Goal: Transaction & Acquisition: Purchase product/service

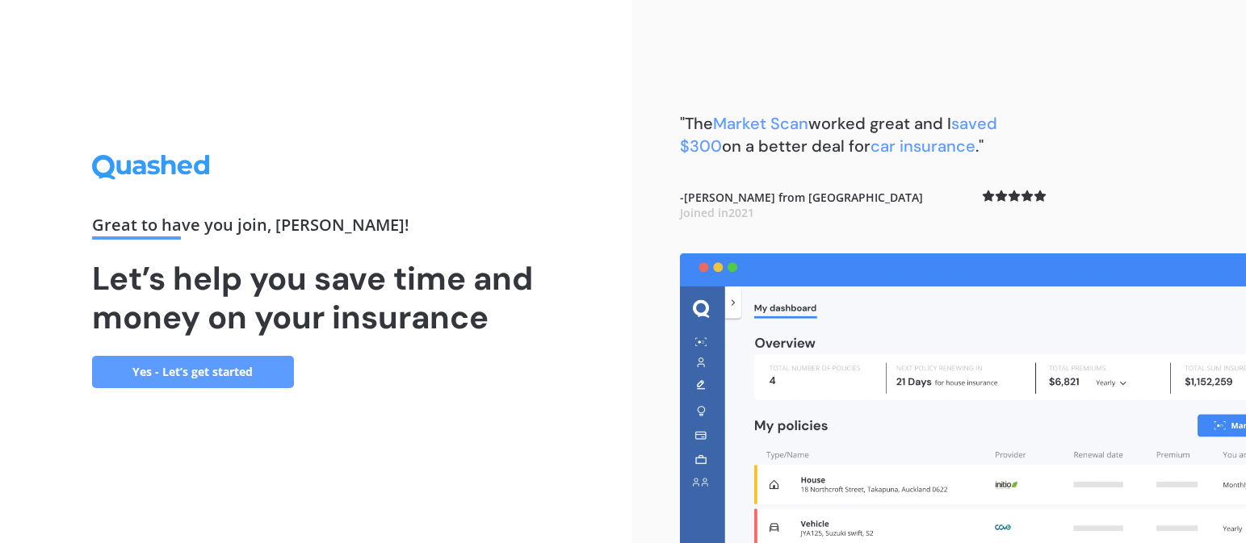
click at [184, 373] on link "Yes - Let’s get started" at bounding box center [193, 372] width 202 height 32
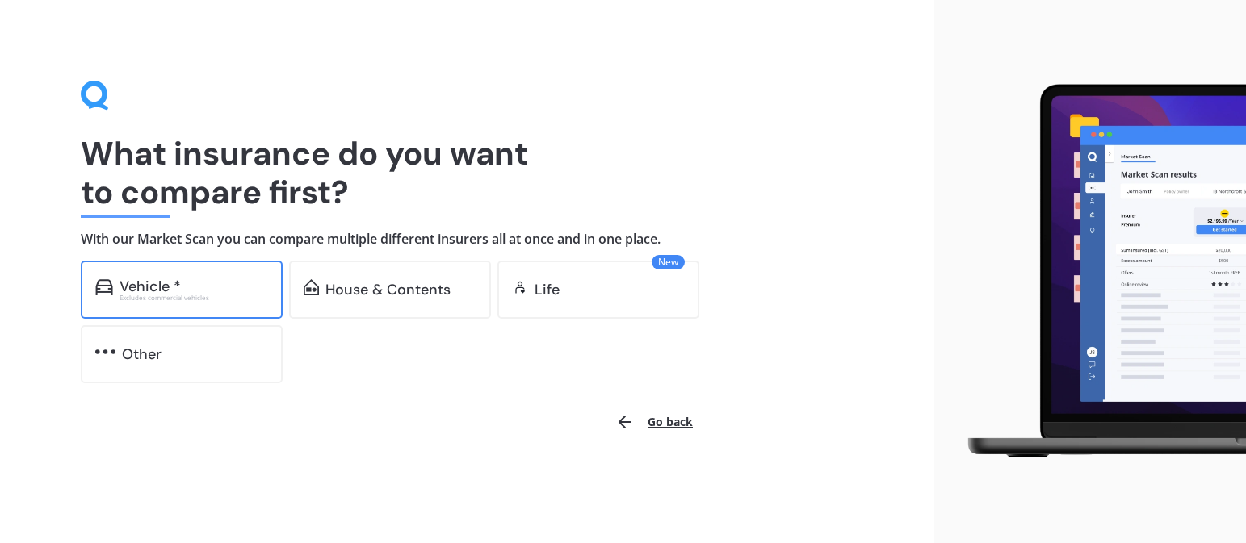
click at [165, 285] on div "Vehicle *" at bounding box center [149, 287] width 61 height 16
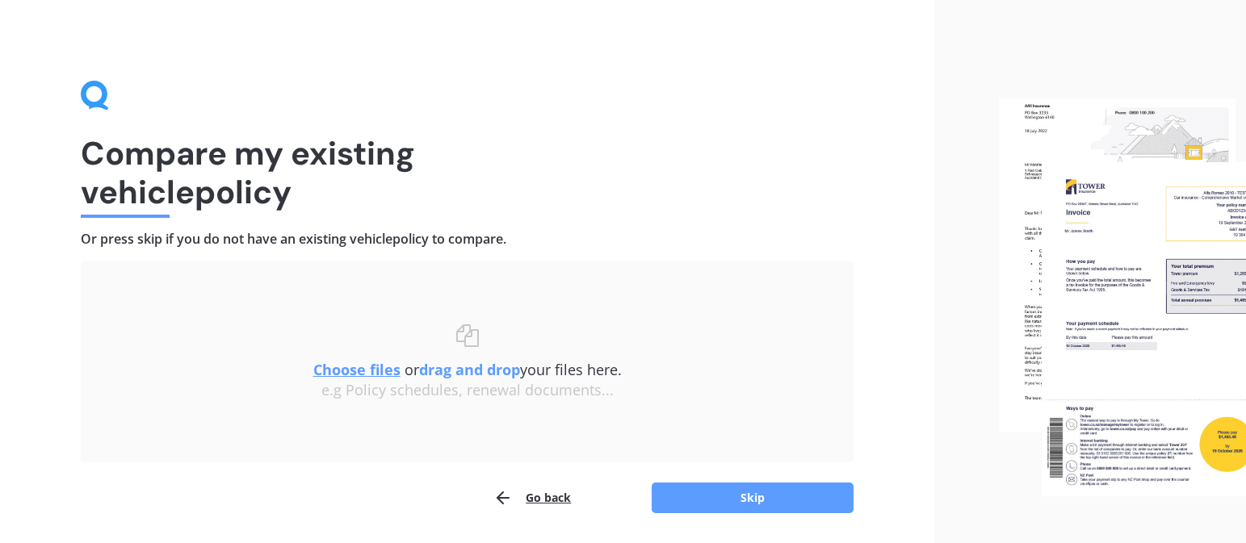
scroll to position [51, 0]
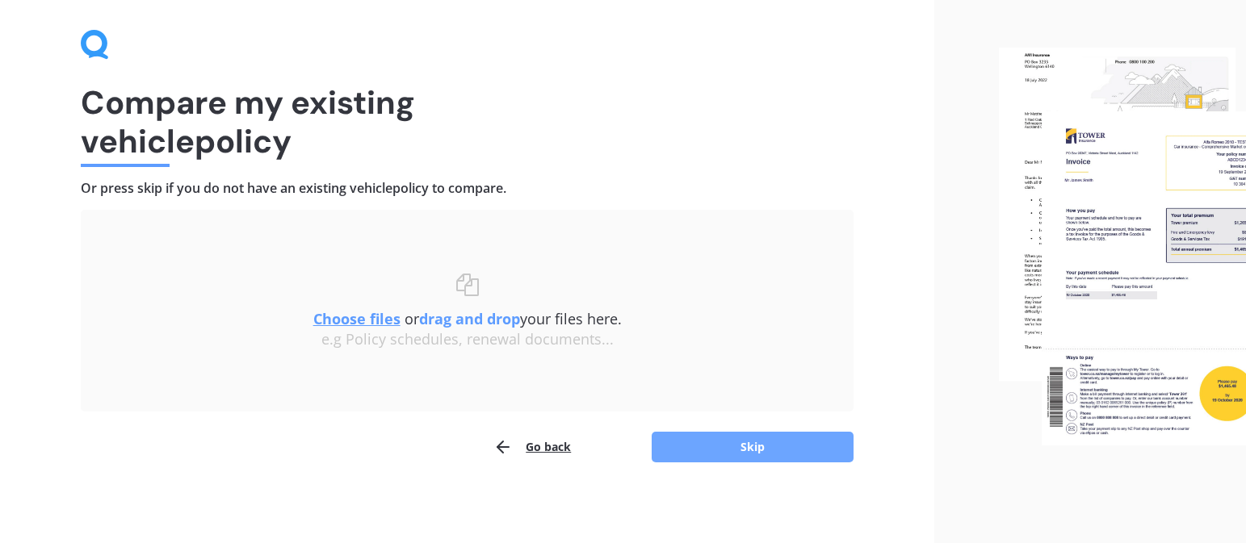
click at [742, 443] on button "Skip" at bounding box center [752, 447] width 202 height 31
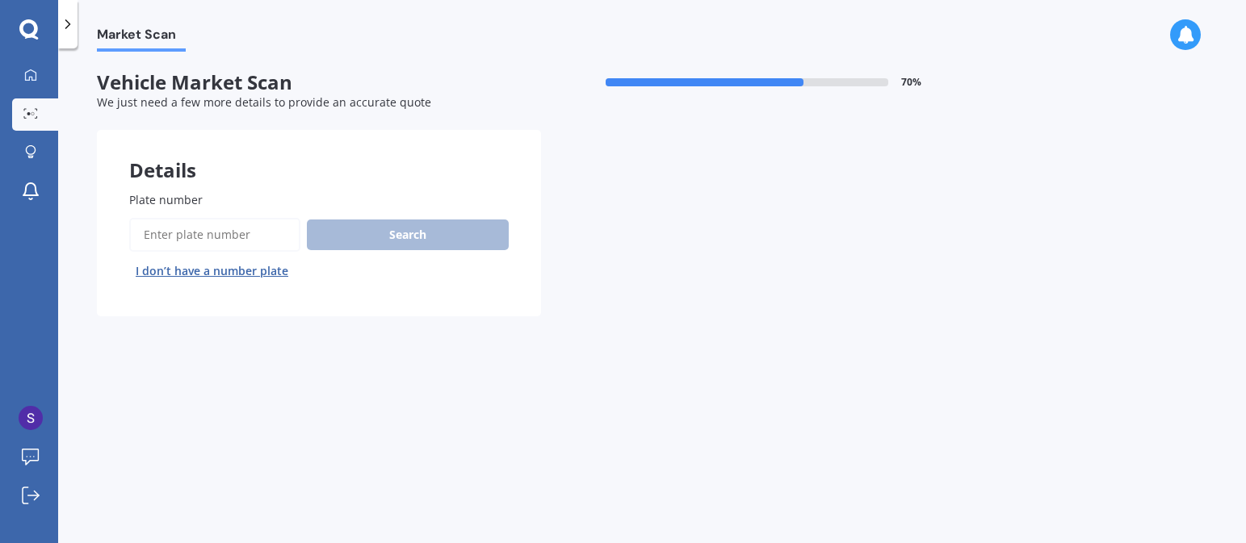
click at [429, 237] on div "Search I don’t have a number plate" at bounding box center [318, 251] width 379 height 66
click at [410, 232] on div "Search I don’t have a number plate" at bounding box center [318, 251] width 379 height 66
click at [216, 241] on input "Plate number" at bounding box center [214, 235] width 171 height 34
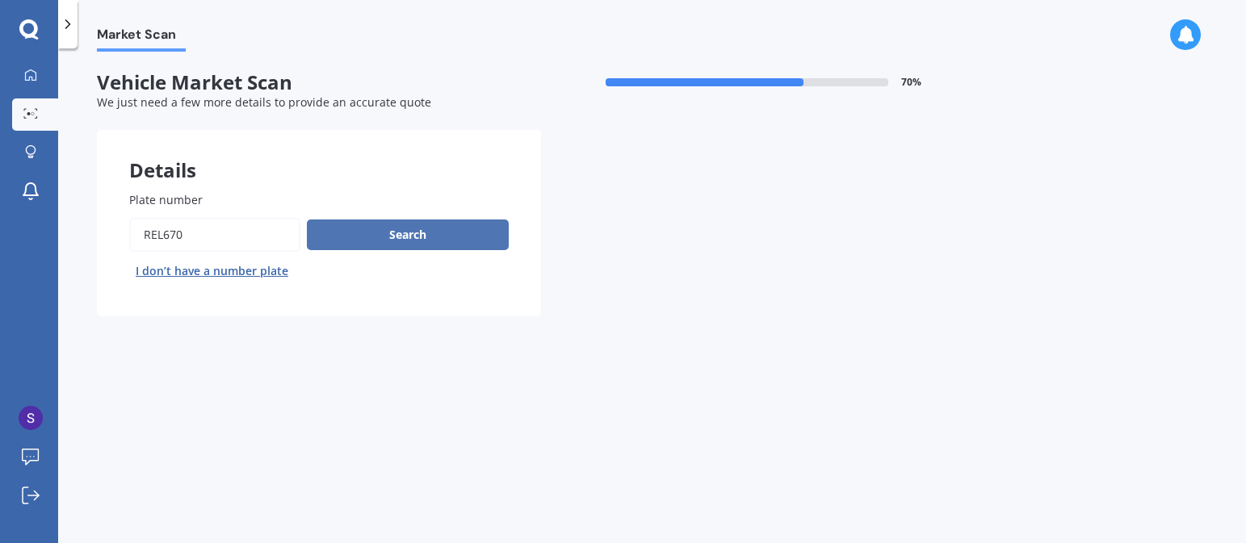
type input "REL670"
click at [404, 233] on button "Search" at bounding box center [408, 235] width 202 height 31
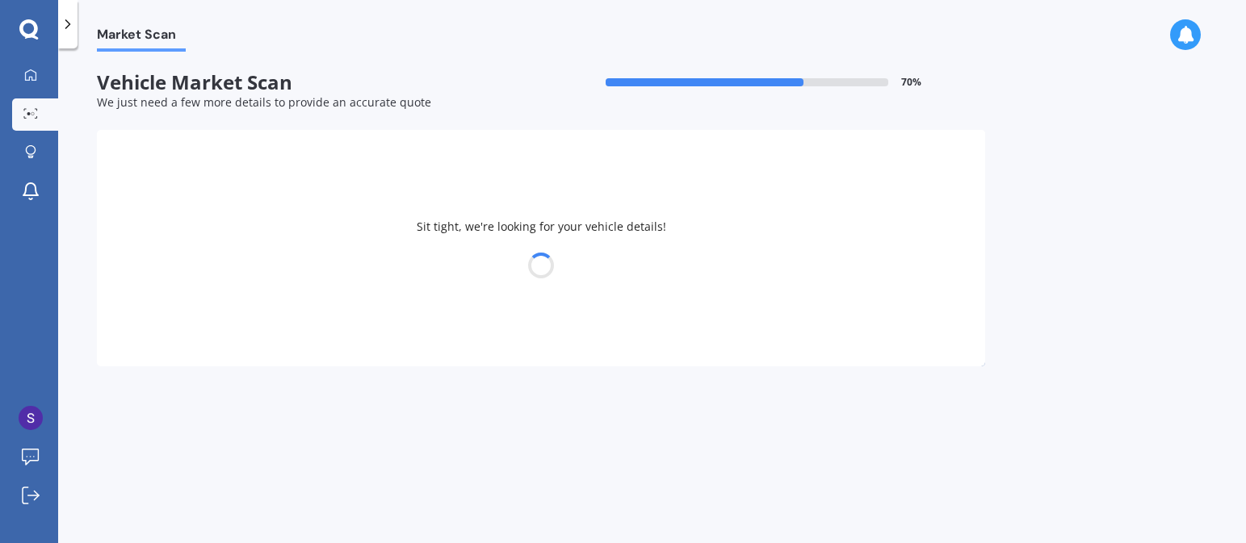
select select "HONDA"
select select "HR-V"
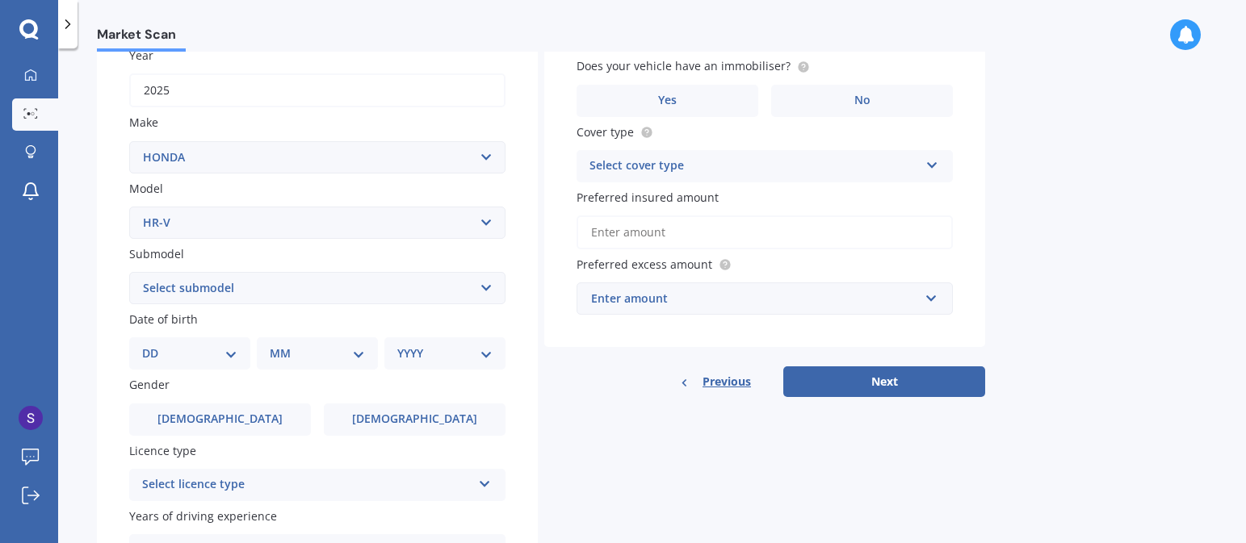
scroll to position [247, 0]
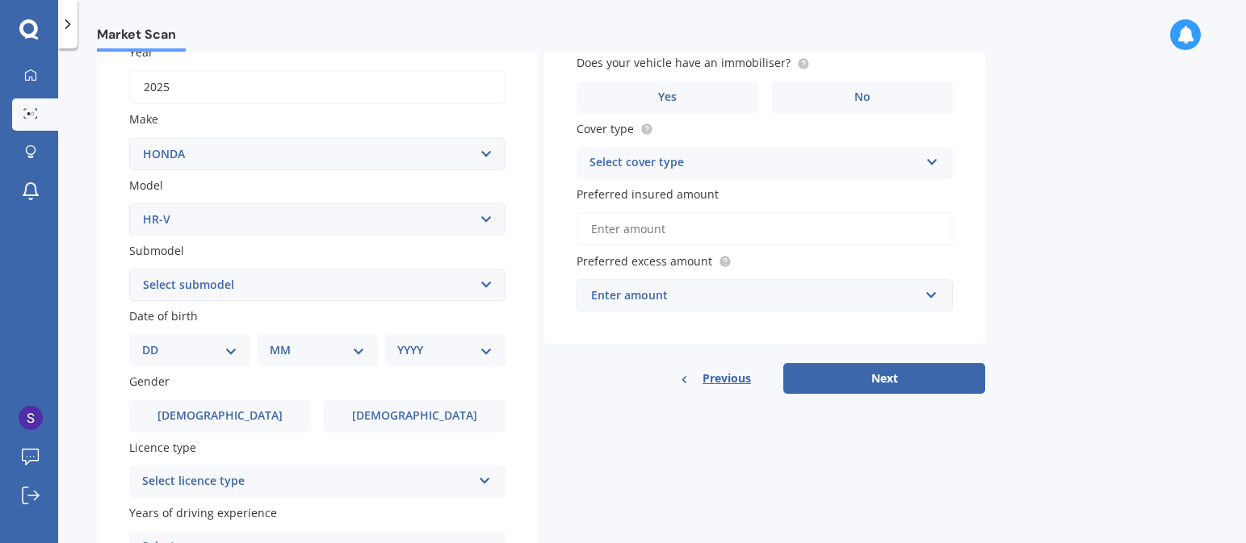
click at [233, 354] on select "DD 01 02 03 04 05 06 07 08 09 10 11 12 13 14 15 16 17 18 19 20 21 22 23 24 25 2…" at bounding box center [189, 350] width 95 height 18
select select "16"
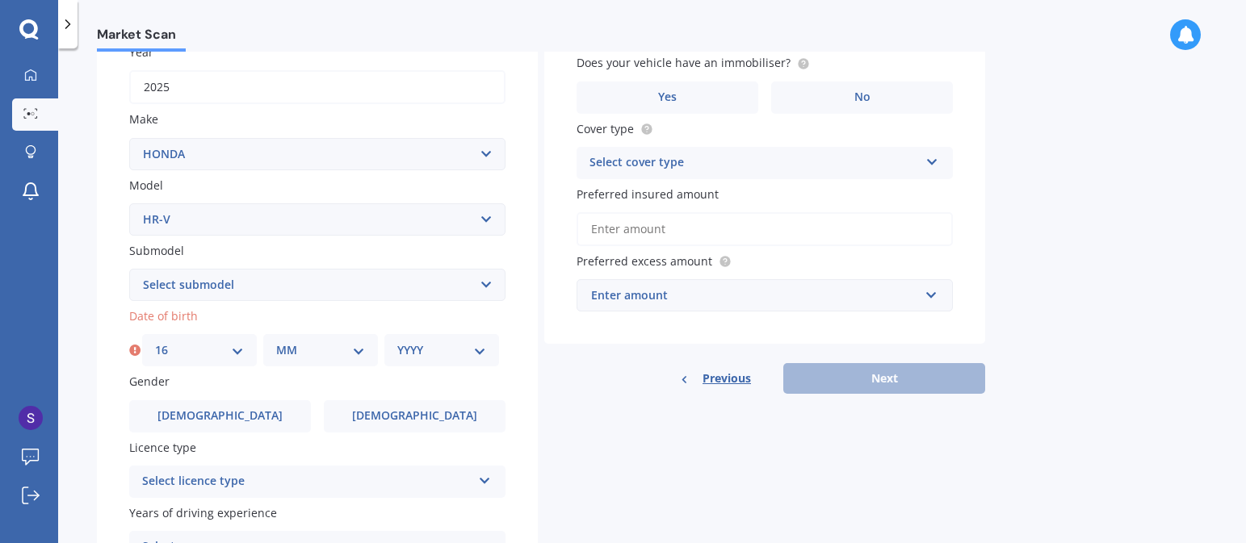
click at [359, 350] on select "MM 01 02 03 04 05 06 07 08 09 10 11 12" at bounding box center [320, 350] width 89 height 18
select select "07"
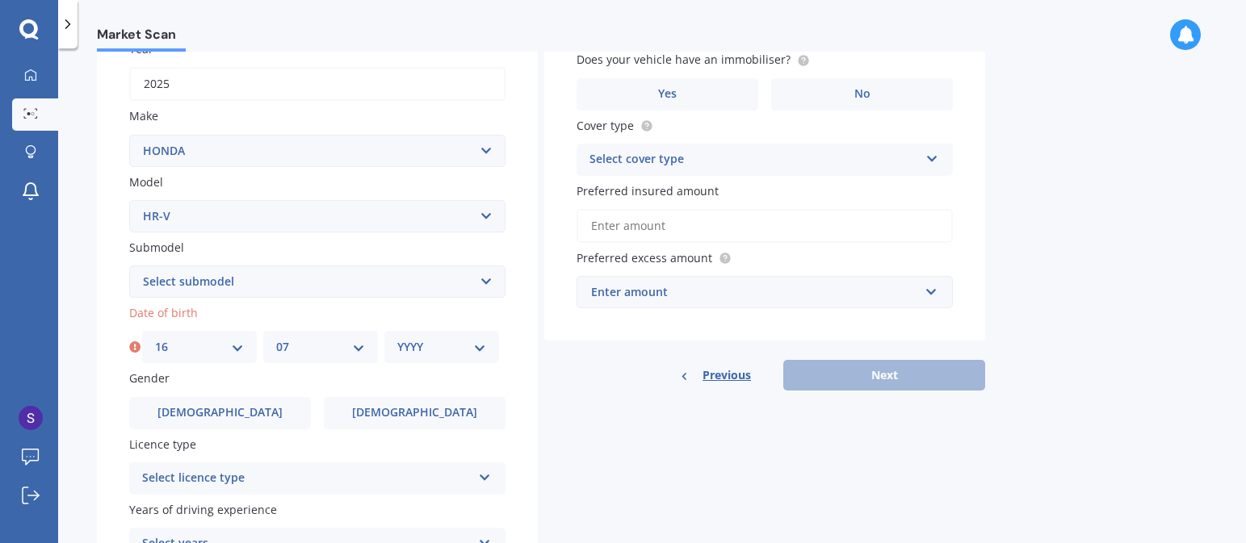
click at [478, 354] on select "YYYY 2025 2024 2023 2022 2021 2020 2019 2018 2017 2016 2015 2014 2013 2012 2011…" at bounding box center [441, 347] width 89 height 18
select select "1952"
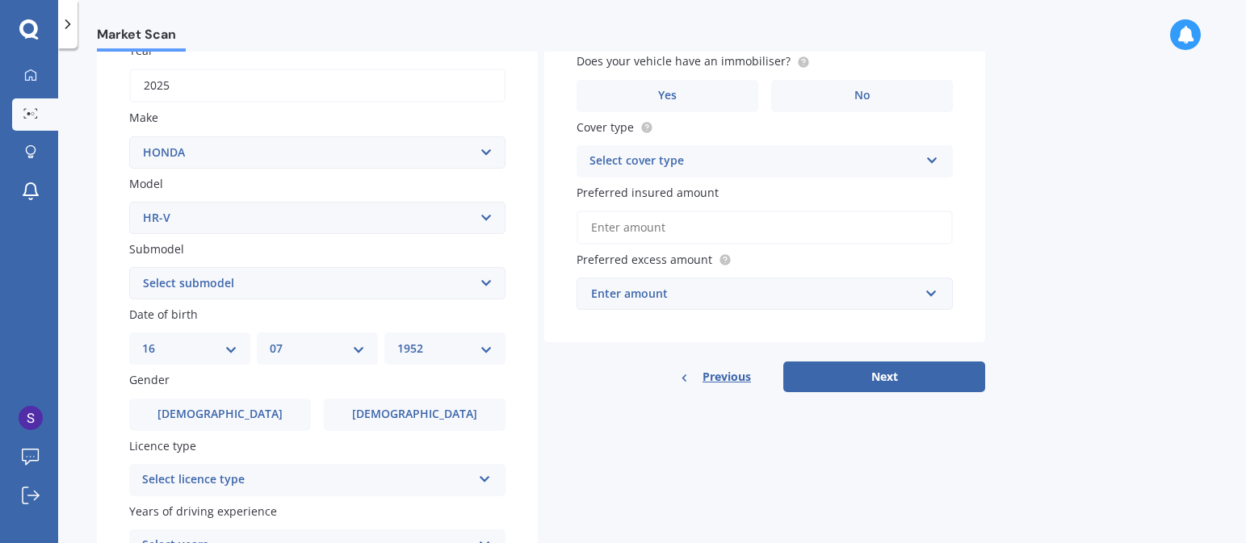
click at [484, 478] on icon at bounding box center [485, 476] width 14 height 11
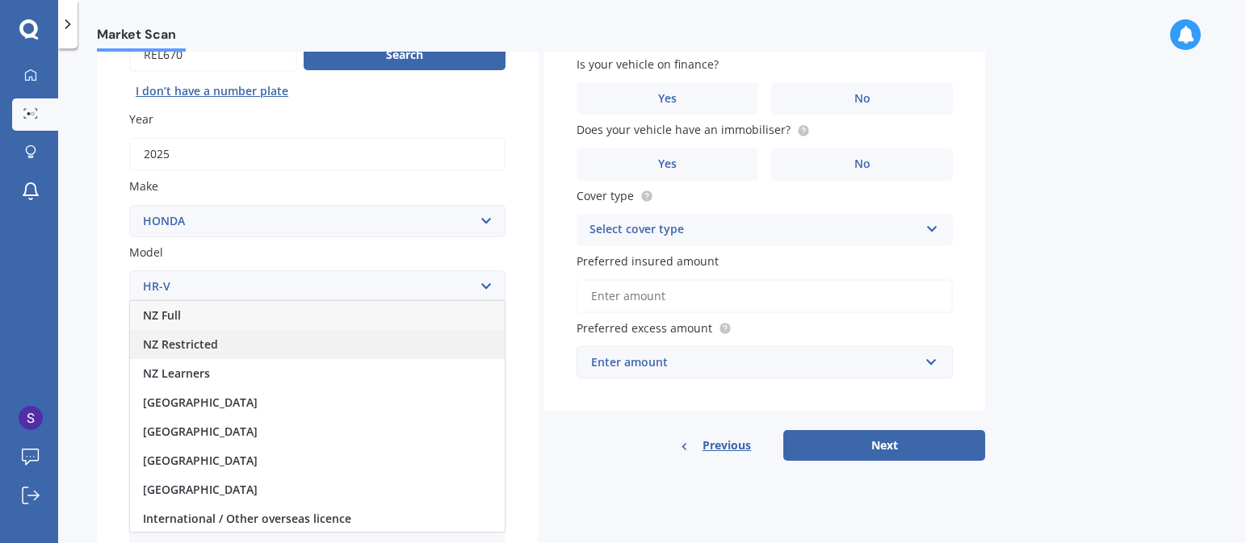
scroll to position [172, 0]
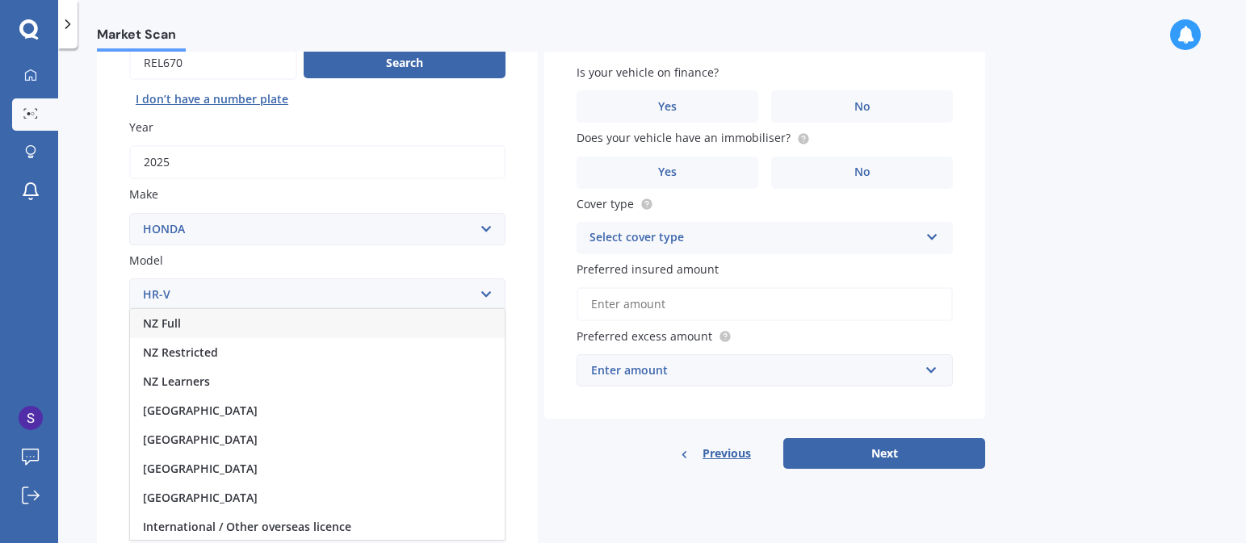
click at [233, 325] on div "NZ Full" at bounding box center [317, 323] width 375 height 29
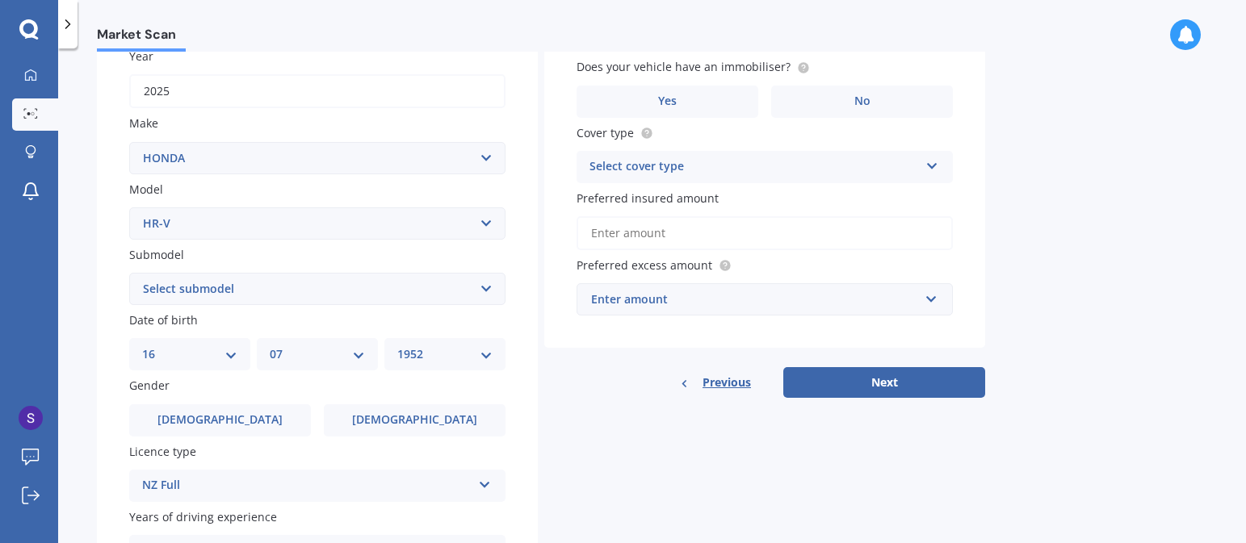
scroll to position [268, 0]
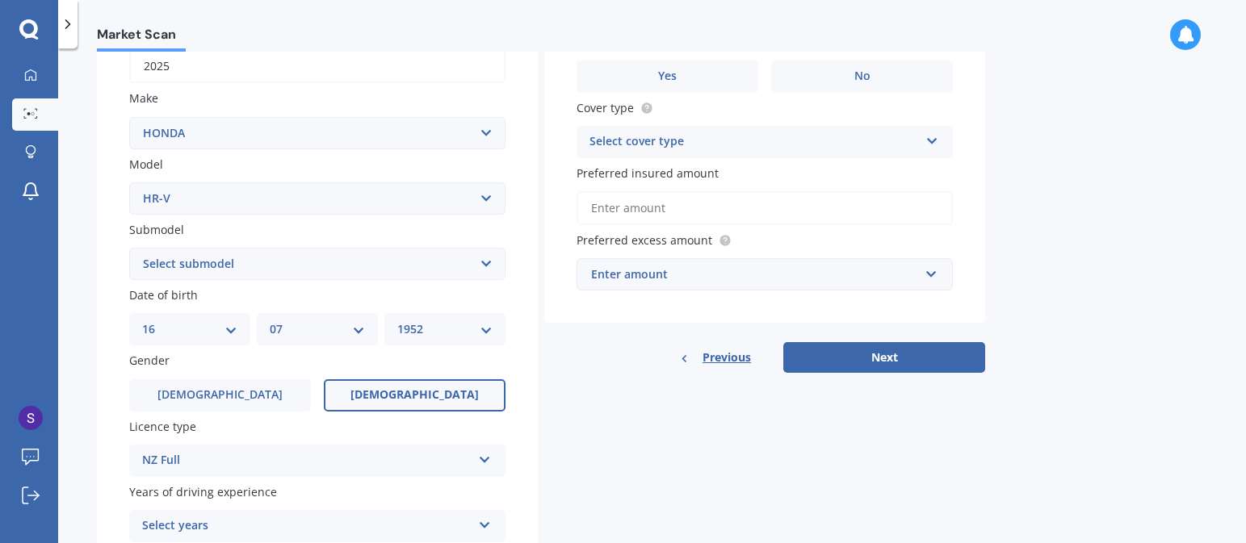
click at [414, 395] on span "[DEMOGRAPHIC_DATA]" at bounding box center [414, 395] width 128 height 14
click at [0, 0] on input "[DEMOGRAPHIC_DATA]" at bounding box center [0, 0] width 0 height 0
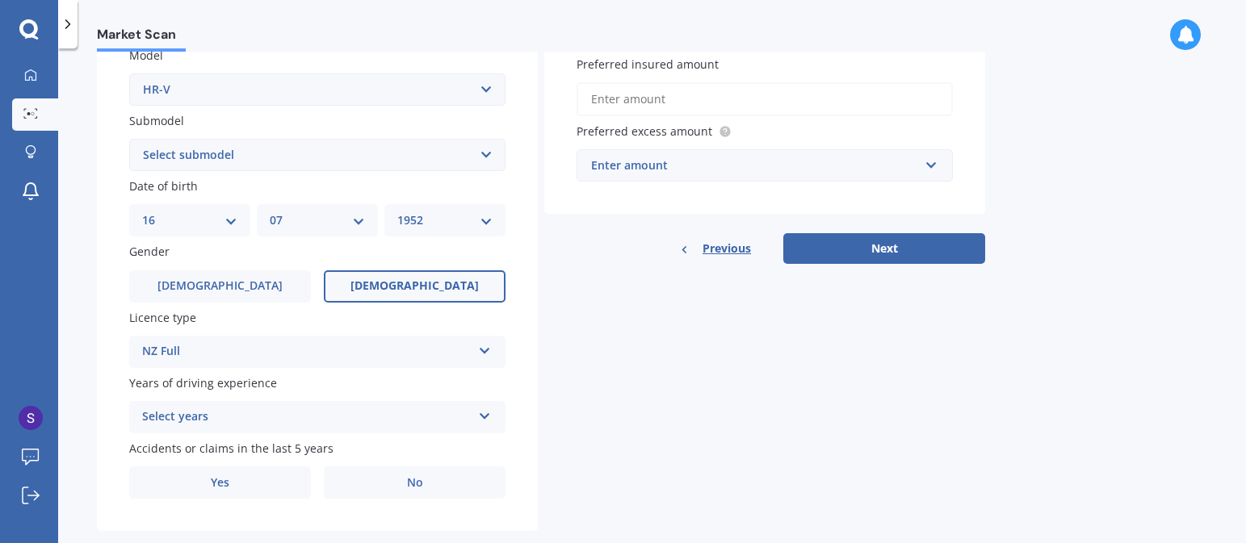
scroll to position [382, 0]
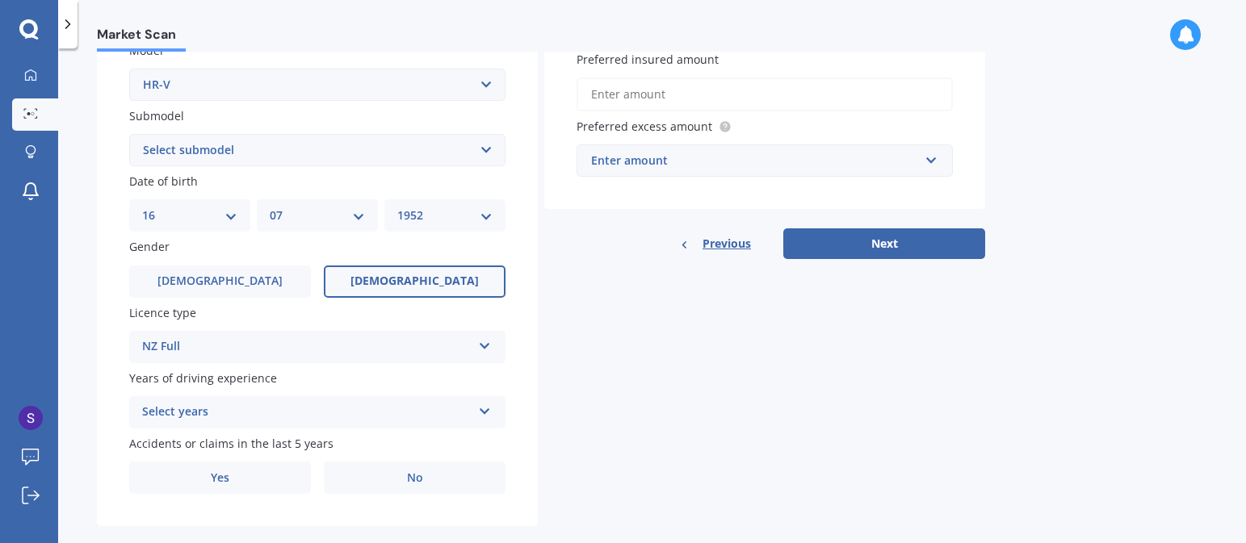
click at [484, 413] on icon at bounding box center [485, 408] width 14 height 11
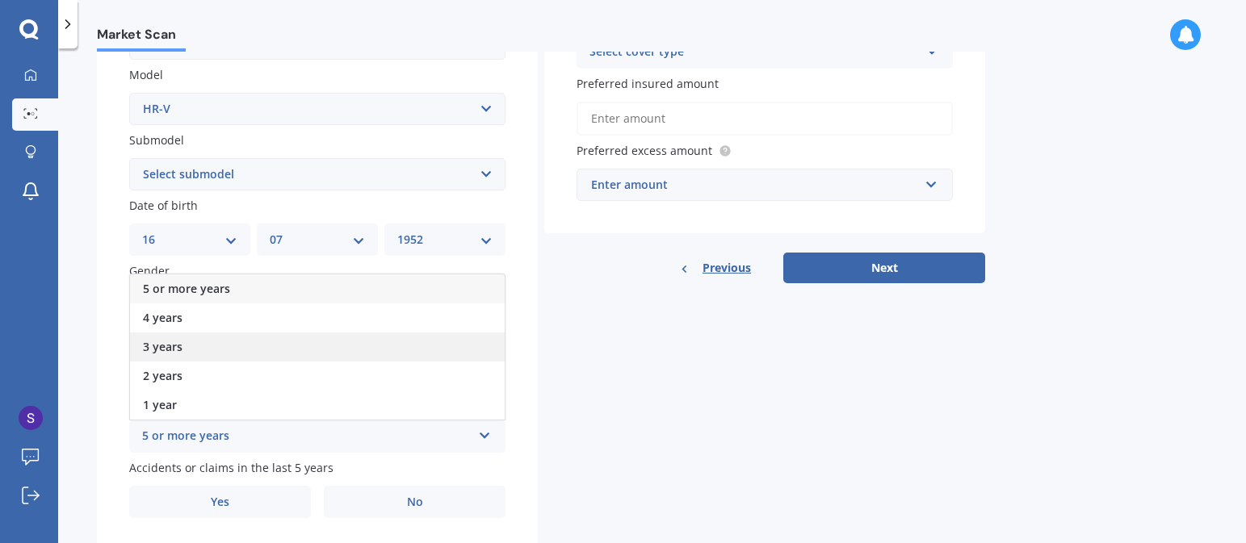
scroll to position [346, 0]
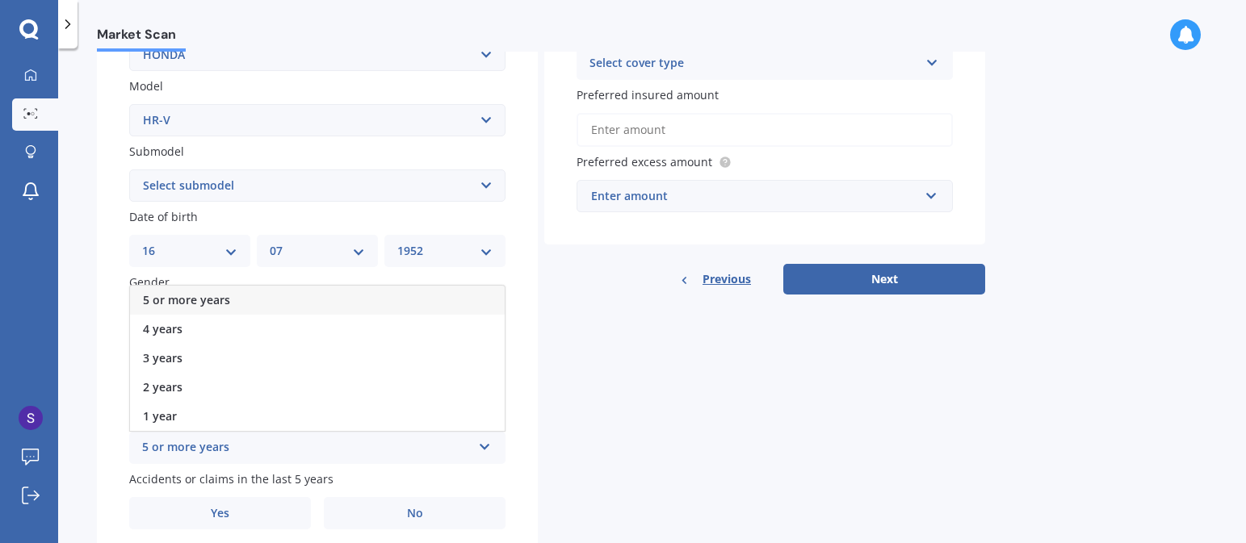
click at [259, 303] on div "5 or more years" at bounding box center [317, 300] width 375 height 29
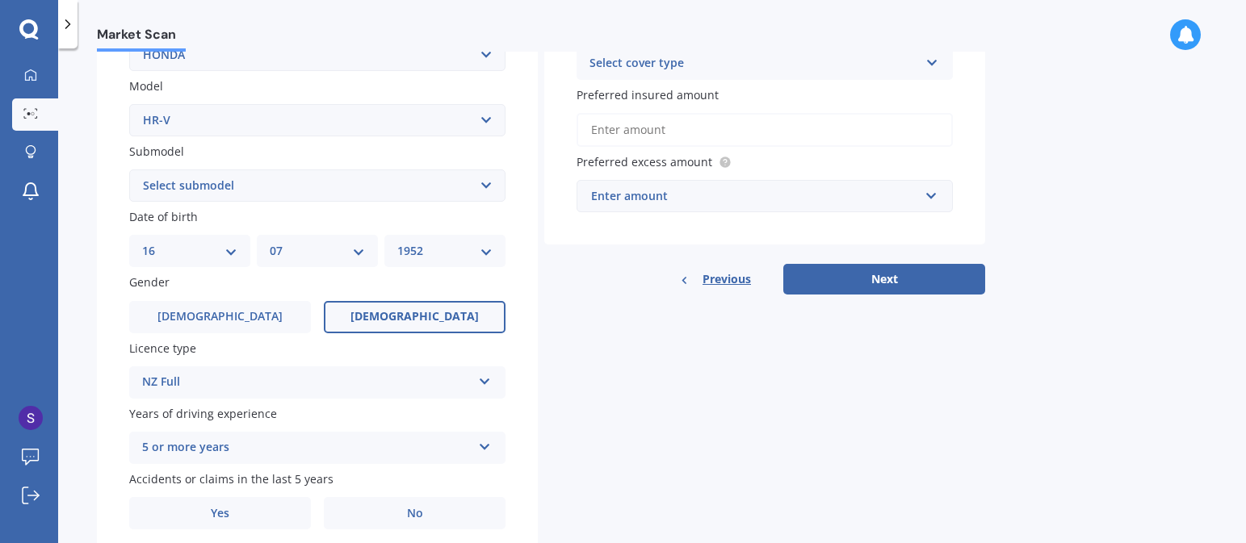
scroll to position [411, 0]
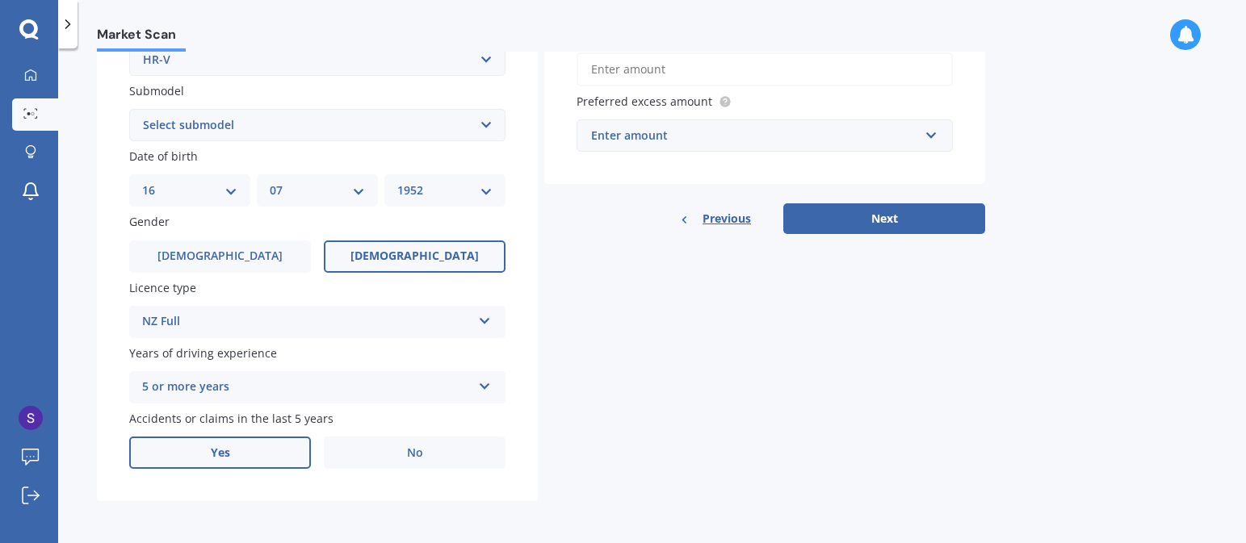
click at [225, 453] on span "Yes" at bounding box center [220, 453] width 19 height 14
click at [0, 0] on input "Yes" at bounding box center [0, 0] width 0 height 0
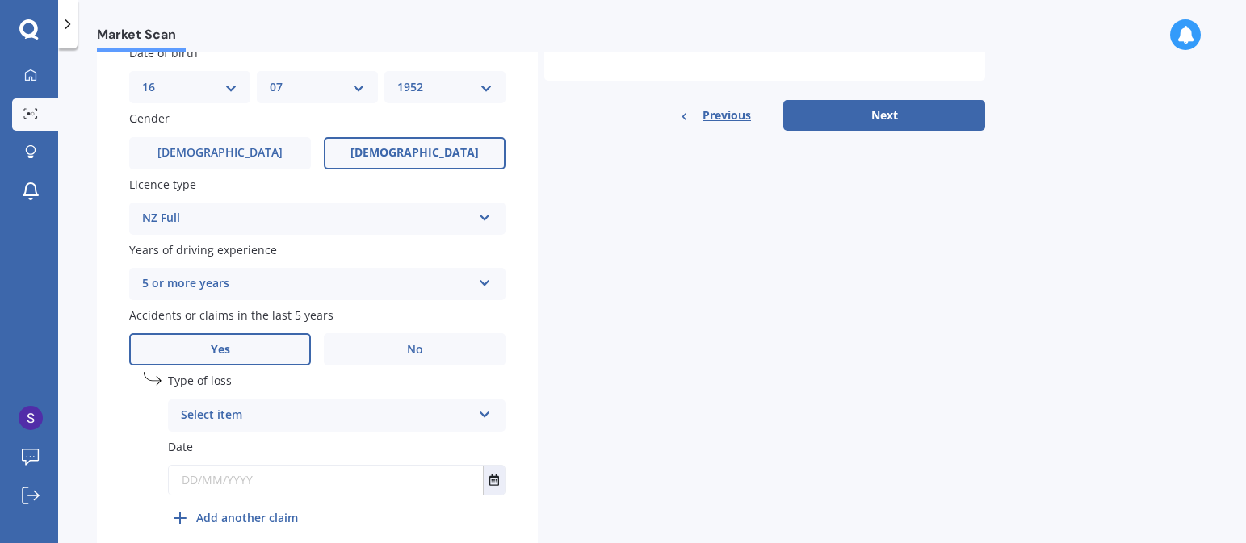
scroll to position [587, 0]
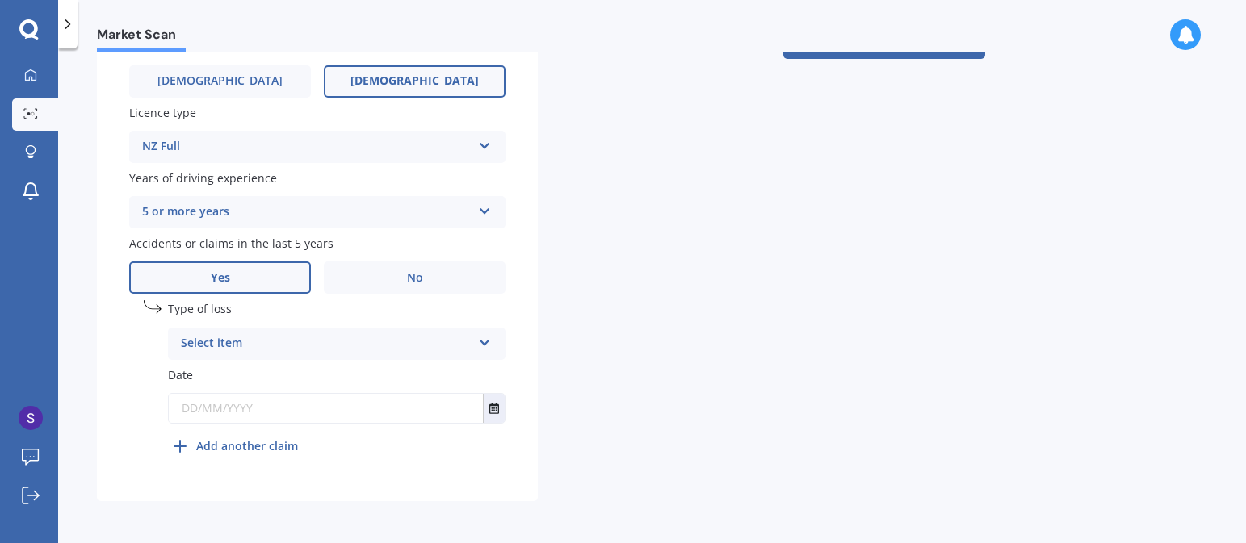
click at [485, 340] on icon at bounding box center [485, 339] width 14 height 11
click at [257, 376] on span "At fault accident" at bounding box center [227, 374] width 91 height 15
click at [266, 410] on input "text" at bounding box center [326, 408] width 314 height 29
type input "[DATE]"
click at [488, 408] on button "Select date" at bounding box center [494, 408] width 22 height 29
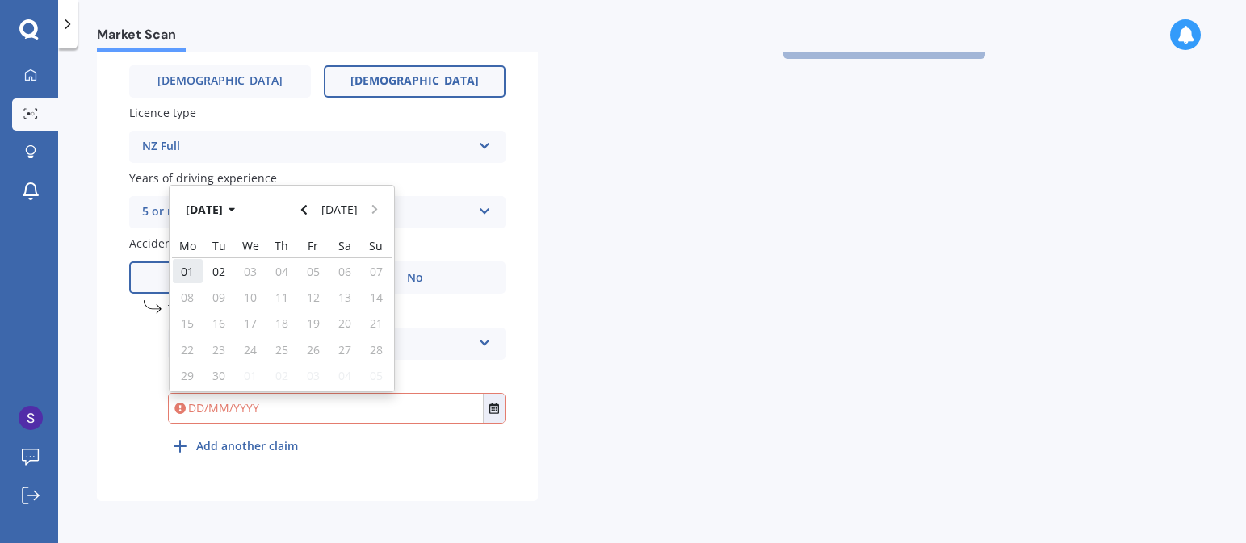
click at [185, 266] on span "01" at bounding box center [187, 271] width 13 height 15
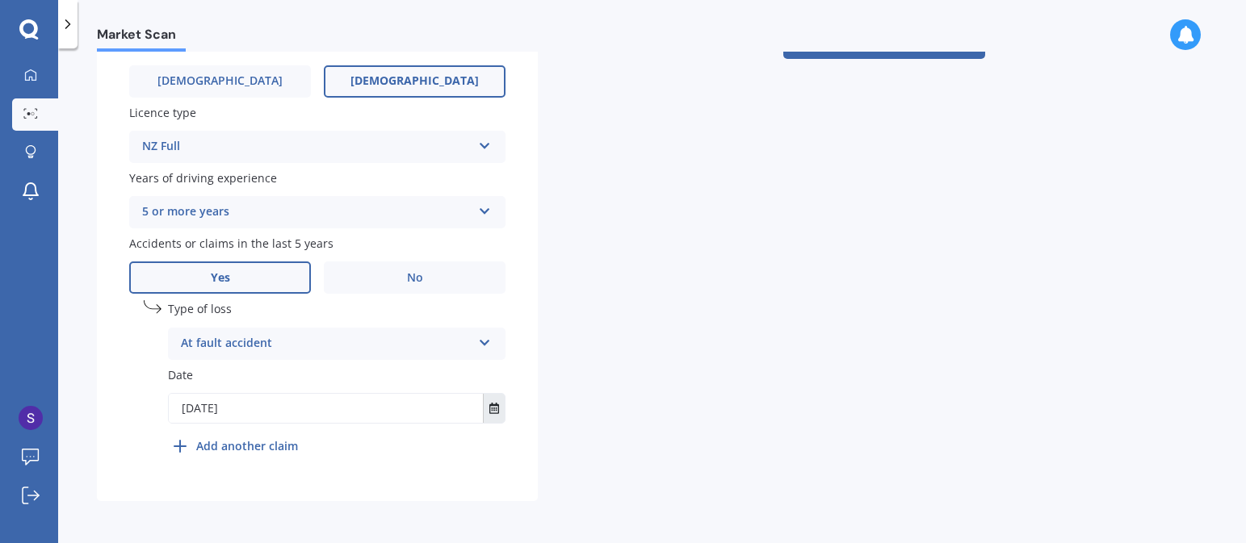
click at [491, 408] on icon "Select date" at bounding box center [494, 408] width 10 height 11
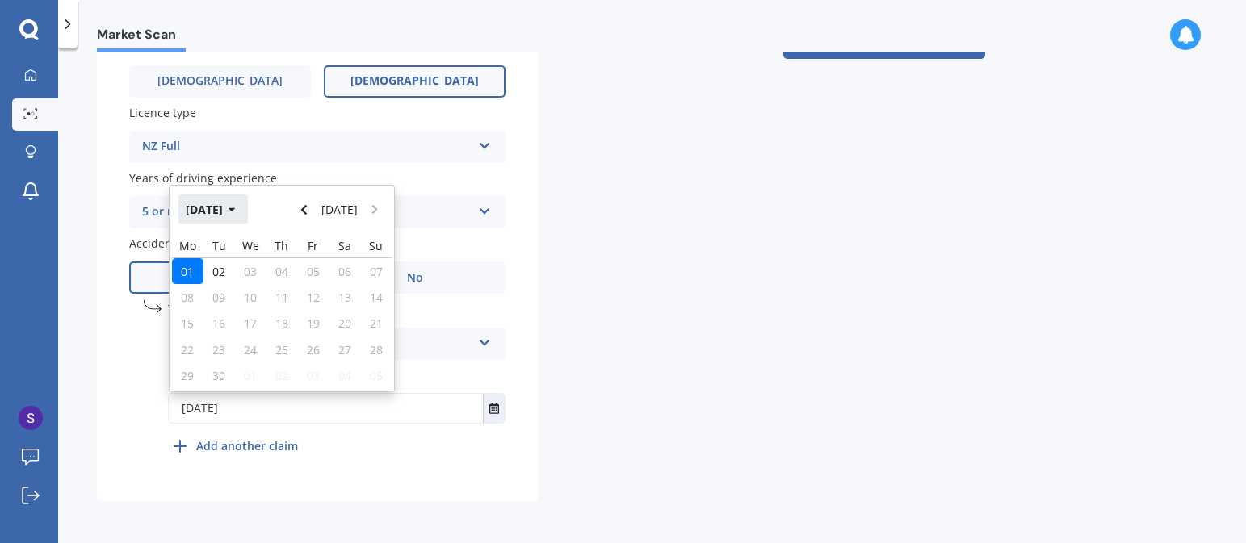
click at [235, 207] on button "[DATE]" at bounding box center [212, 209] width 69 height 29
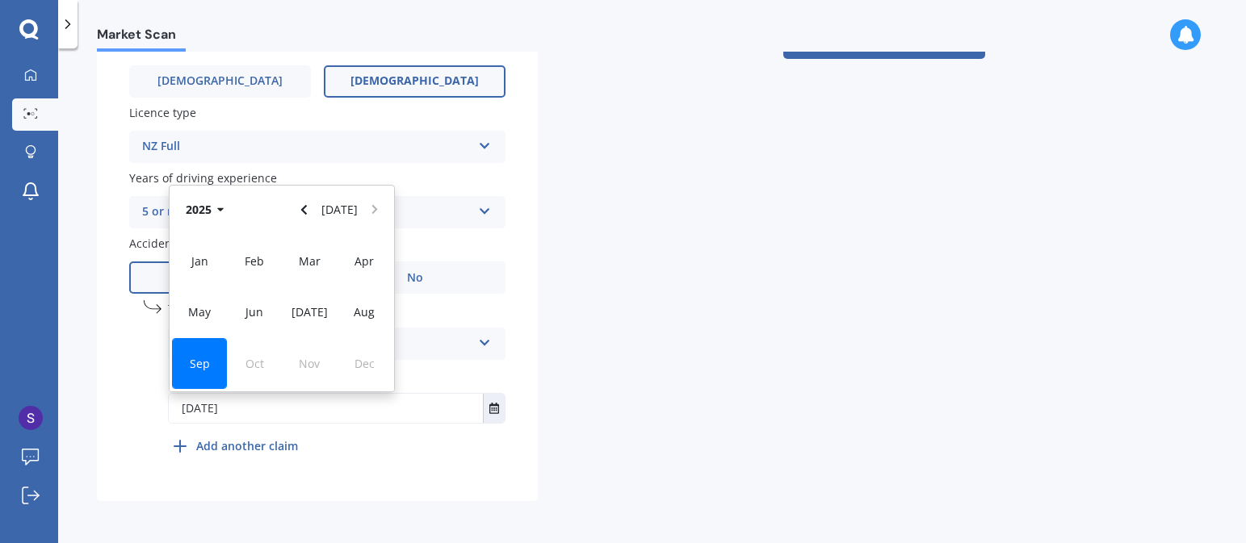
click at [369, 207] on div "2025 [DATE]" at bounding box center [282, 210] width 224 height 48
click at [220, 207] on icon "button" at bounding box center [220, 209] width 7 height 11
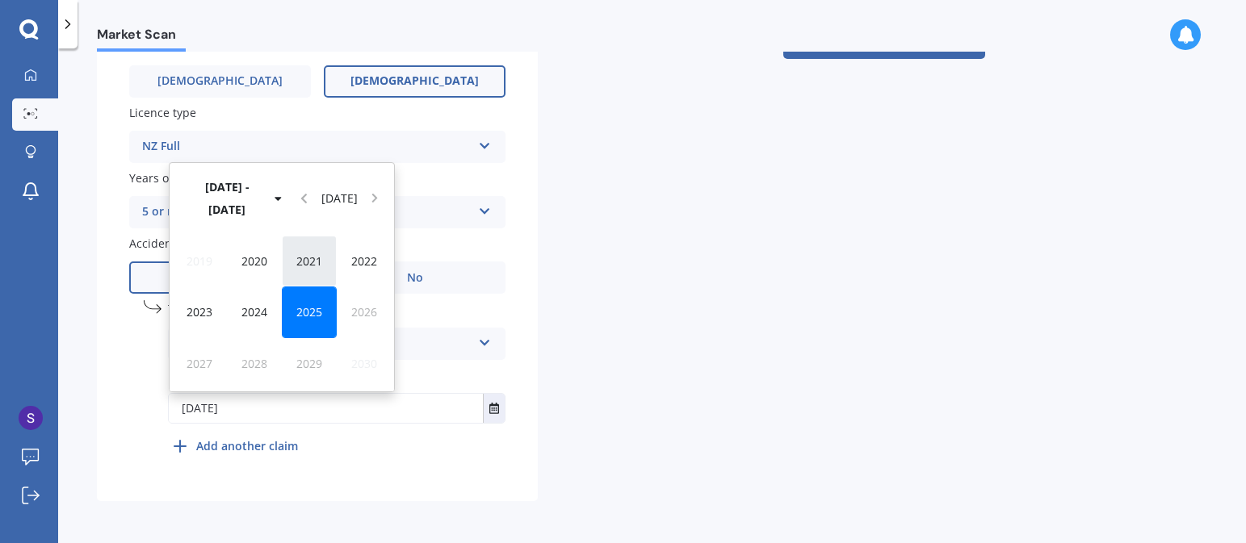
click at [313, 259] on span "2021" at bounding box center [309, 260] width 26 height 15
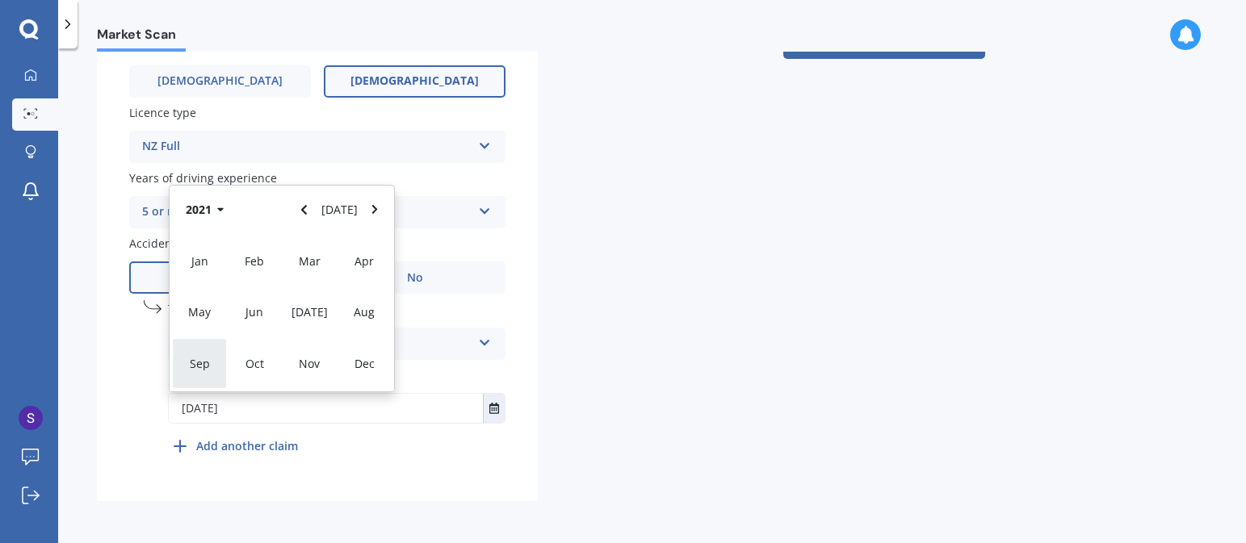
click at [190, 359] on span "Sep" at bounding box center [200, 363] width 20 height 15
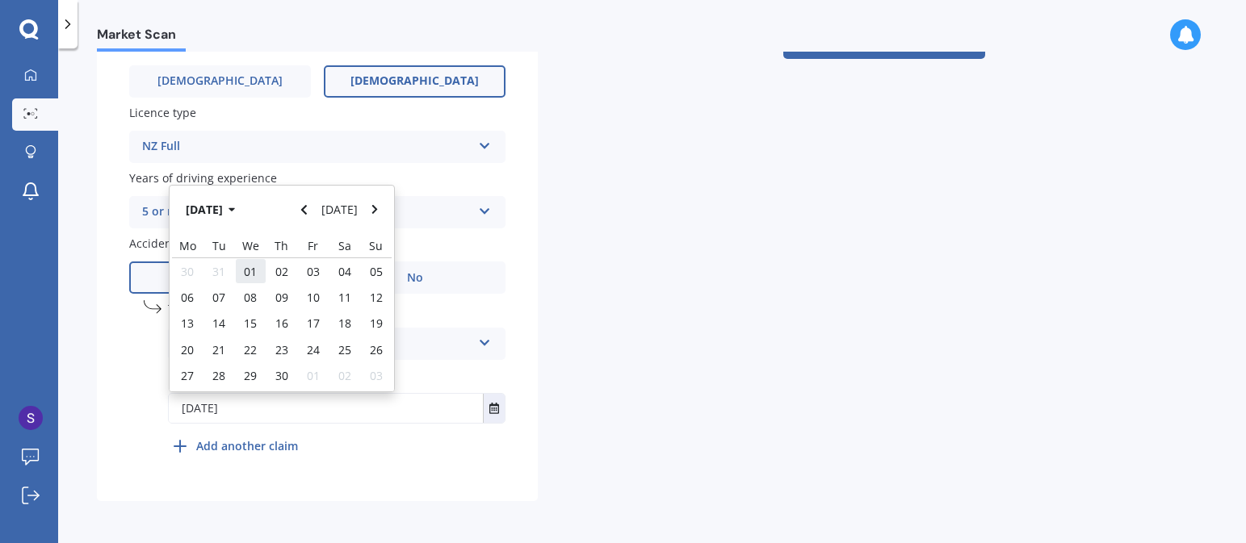
click at [250, 268] on span "01" at bounding box center [250, 271] width 13 height 15
type input "[DATE]"
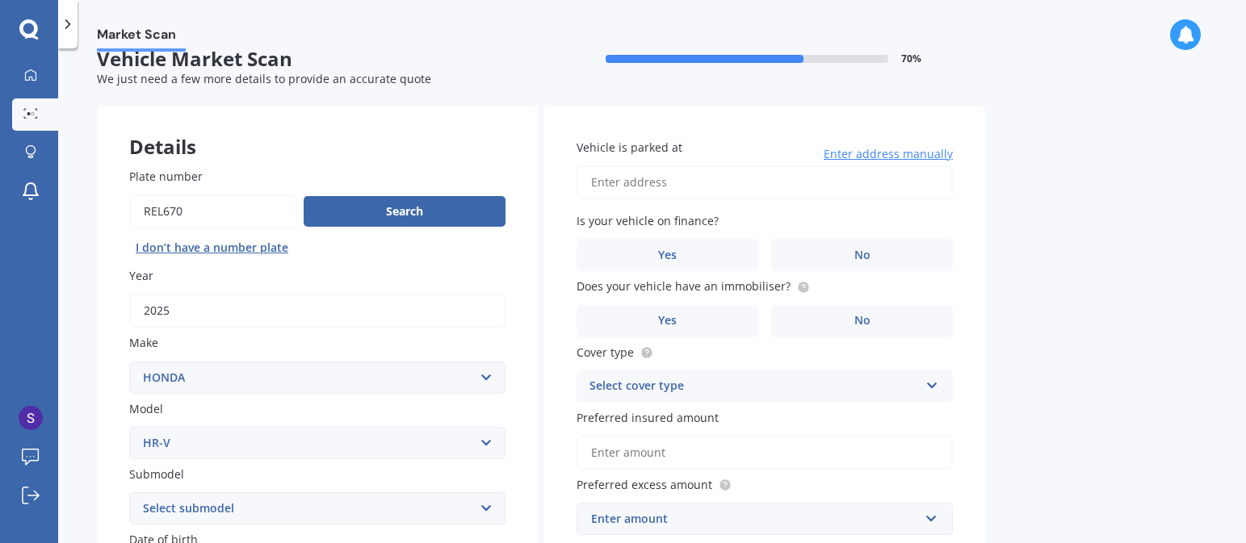
scroll to position [0, 0]
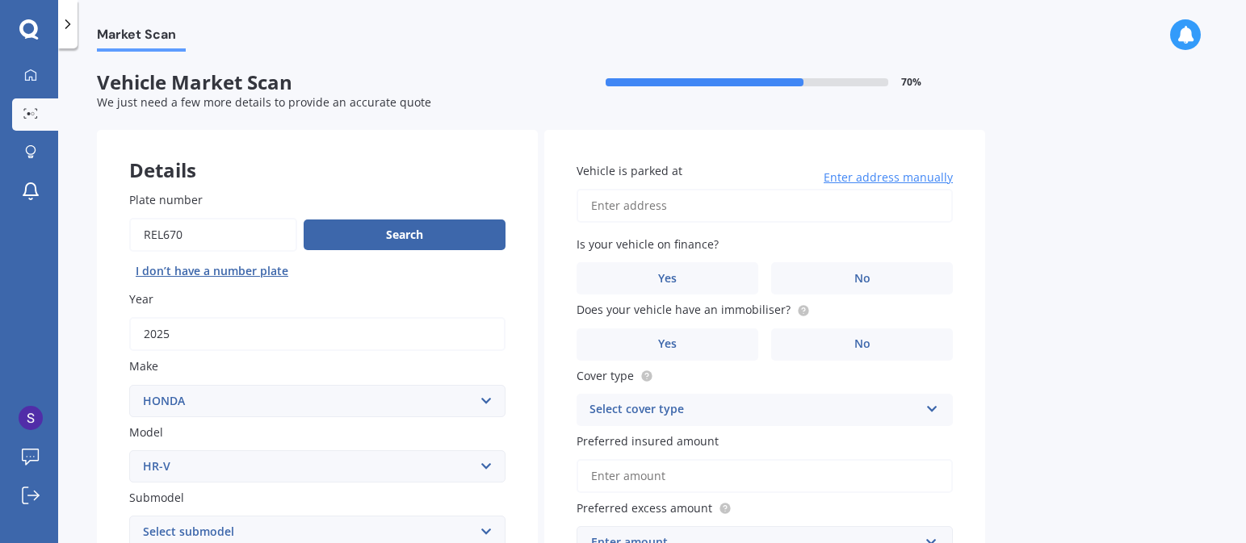
click at [651, 204] on input "Vehicle is parked at" at bounding box center [764, 206] width 376 height 34
type input "[STREET_ADDRESS][PERSON_NAME]"
click at [854, 280] on span "No" at bounding box center [862, 279] width 16 height 14
click at [0, 0] on input "No" at bounding box center [0, 0] width 0 height 0
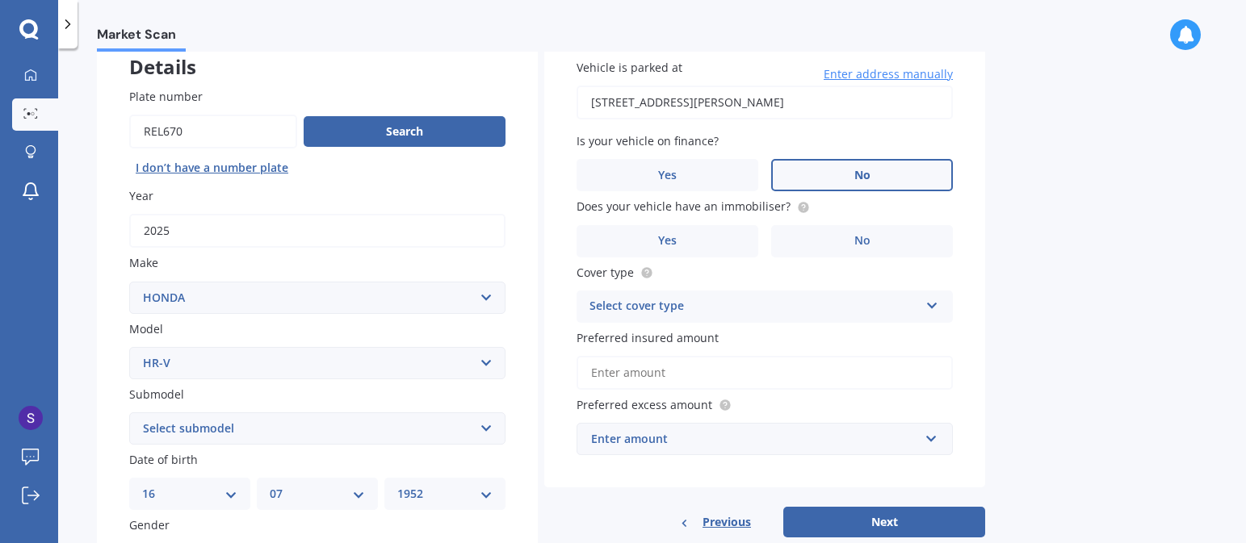
scroll to position [105, 0]
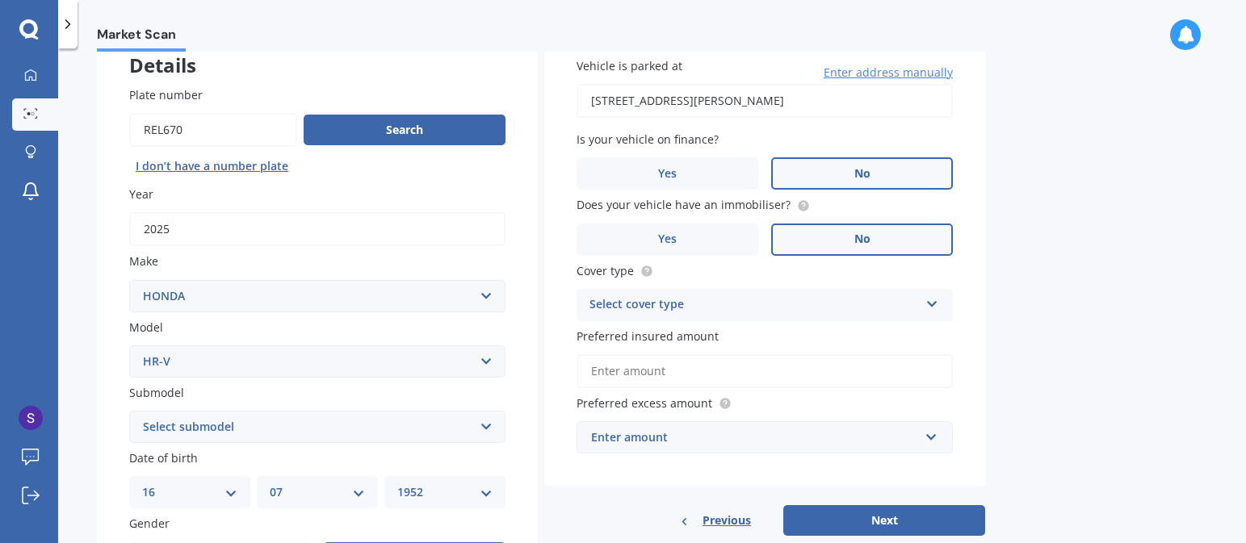
click at [858, 237] on span "No" at bounding box center [862, 240] width 16 height 14
click at [0, 0] on input "No" at bounding box center [0, 0] width 0 height 0
click at [675, 245] on span "Yes" at bounding box center [667, 240] width 19 height 14
click at [0, 0] on input "Yes" at bounding box center [0, 0] width 0 height 0
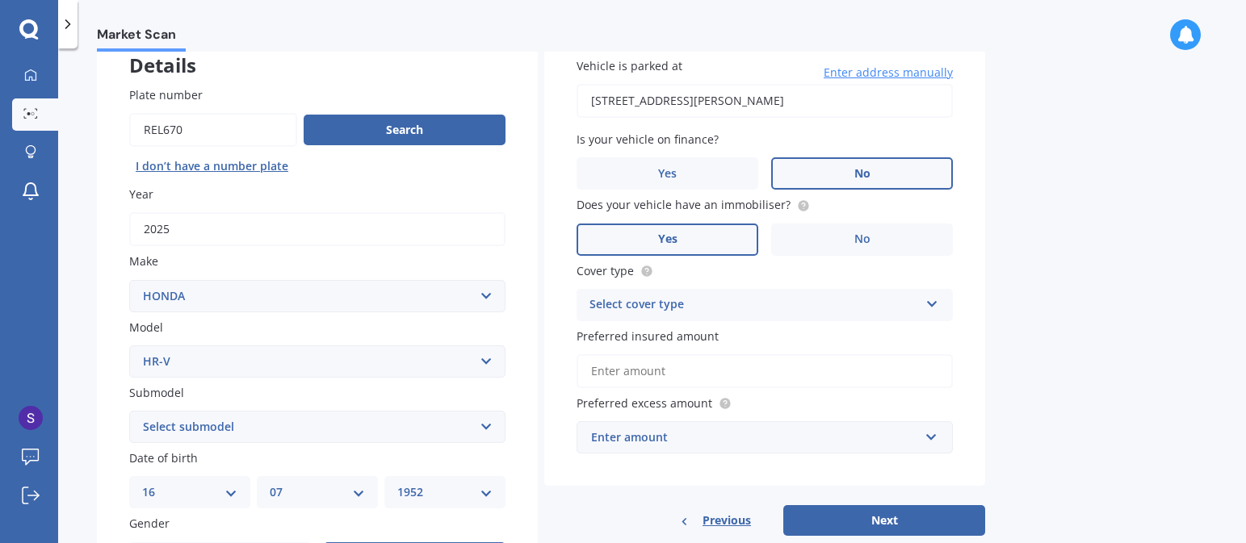
click at [931, 302] on icon at bounding box center [932, 300] width 14 height 11
click at [692, 333] on div "Comprehensive" at bounding box center [764, 336] width 375 height 29
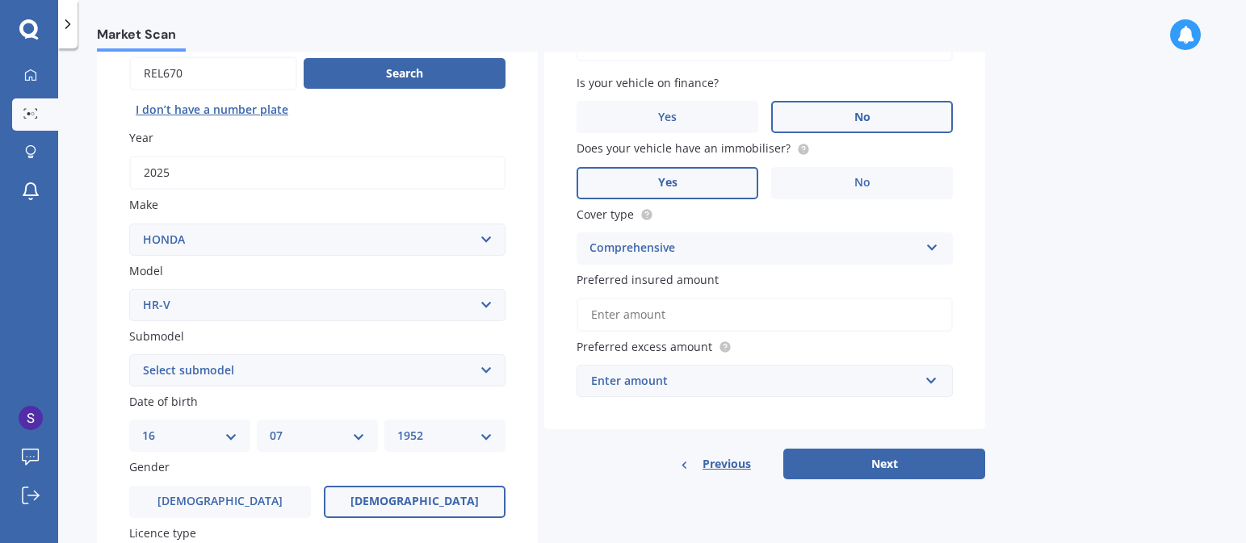
scroll to position [170, 0]
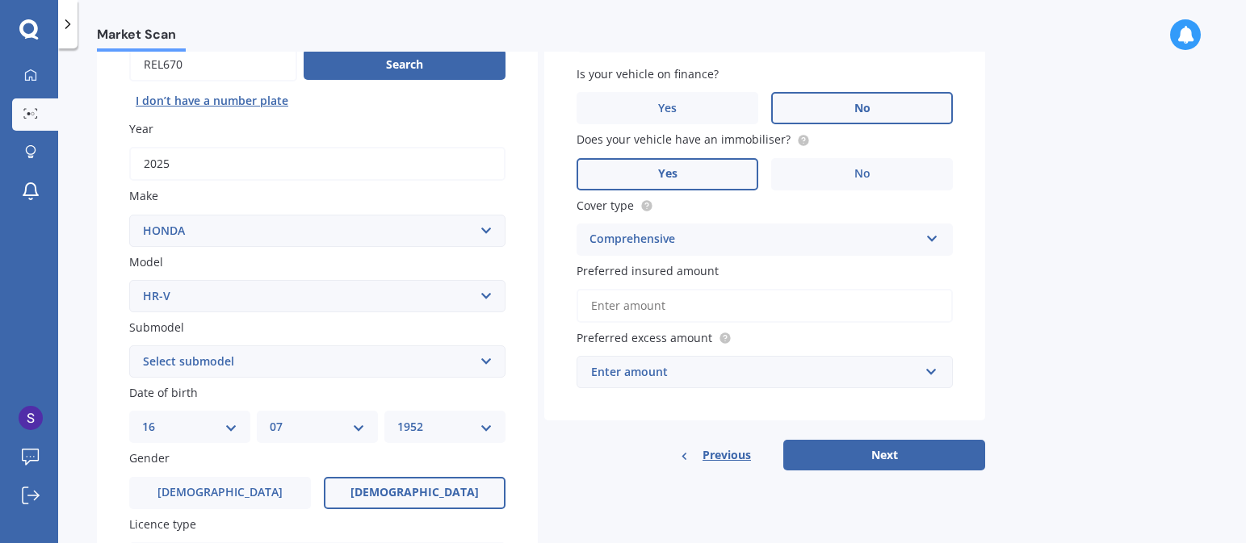
click at [709, 309] on input "Preferred insured amount" at bounding box center [764, 306] width 376 height 34
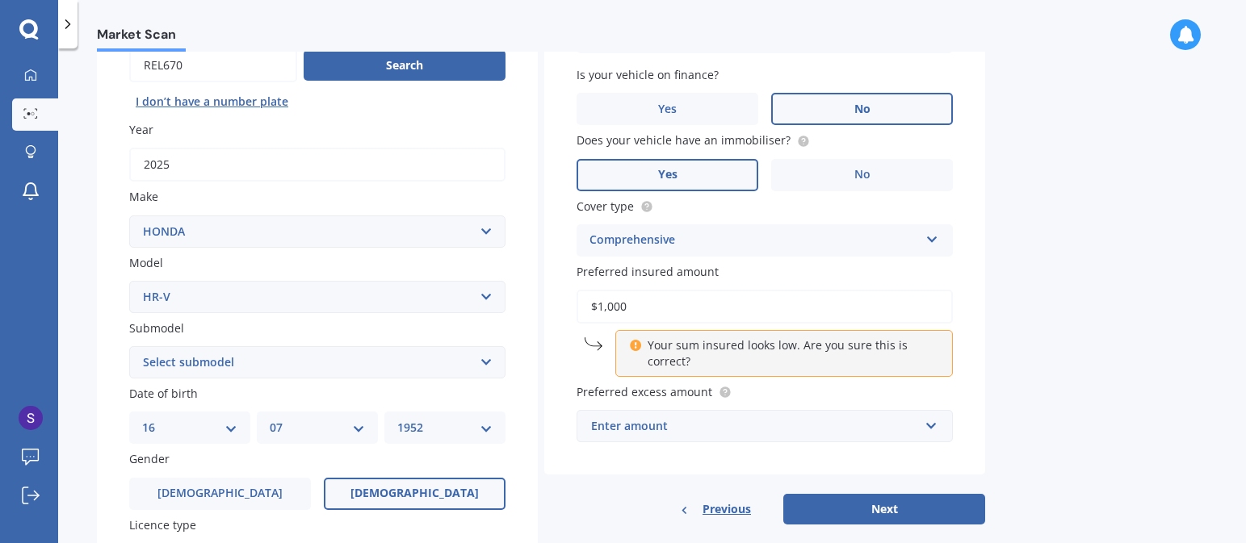
click at [1007, 350] on div "Market Scan Vehicle Market Scan 70 % We just need a few more details to provide…" at bounding box center [652, 299] width 1188 height 495
click at [638, 308] on input "$1,000" at bounding box center [764, 307] width 376 height 34
type input "$1"
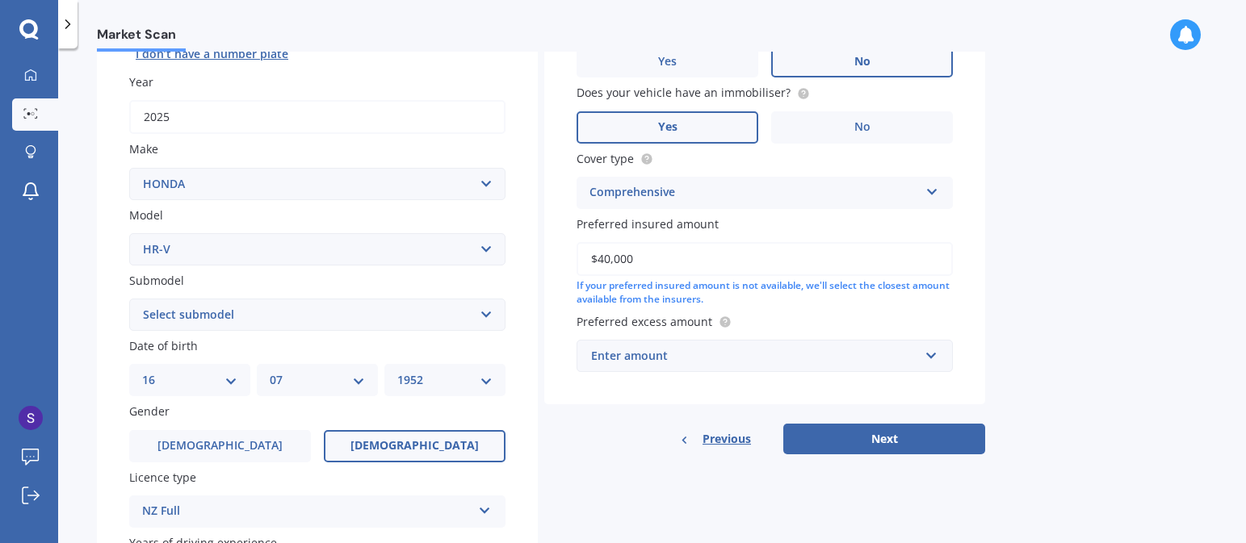
scroll to position [221, 0]
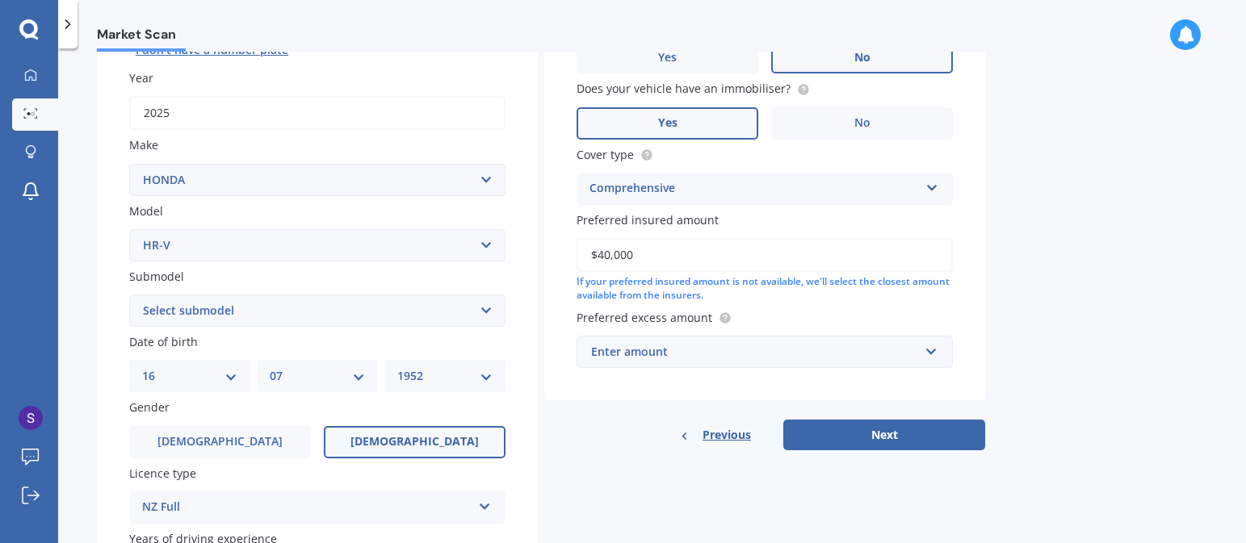
type input "$40,000"
click at [681, 354] on div "Enter amount" at bounding box center [755, 352] width 328 height 18
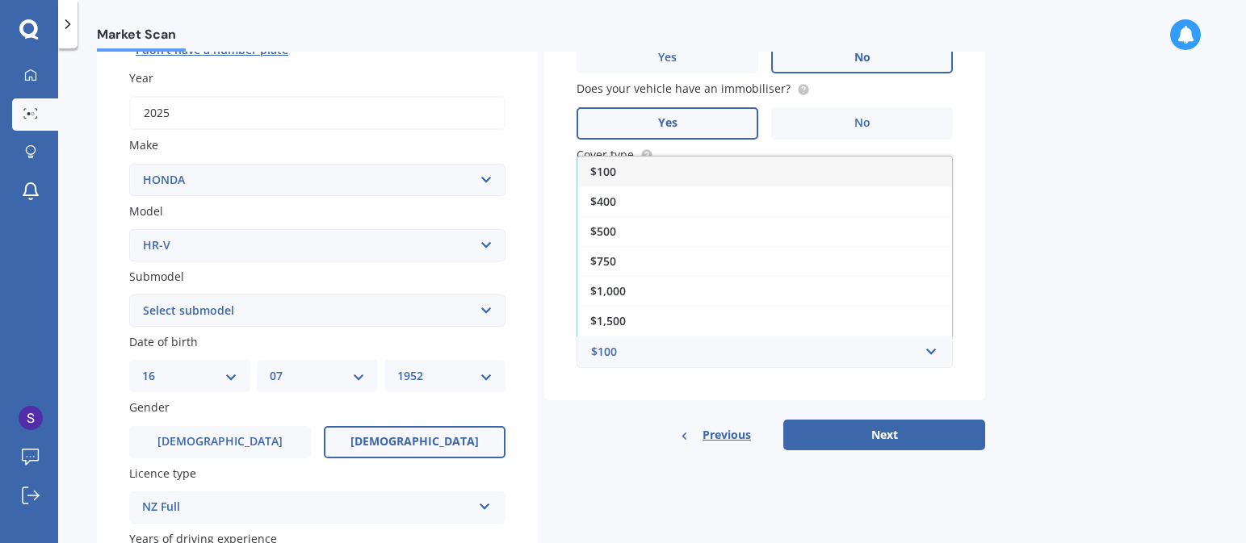
click at [622, 287] on span "$1,000" at bounding box center [608, 290] width 36 height 15
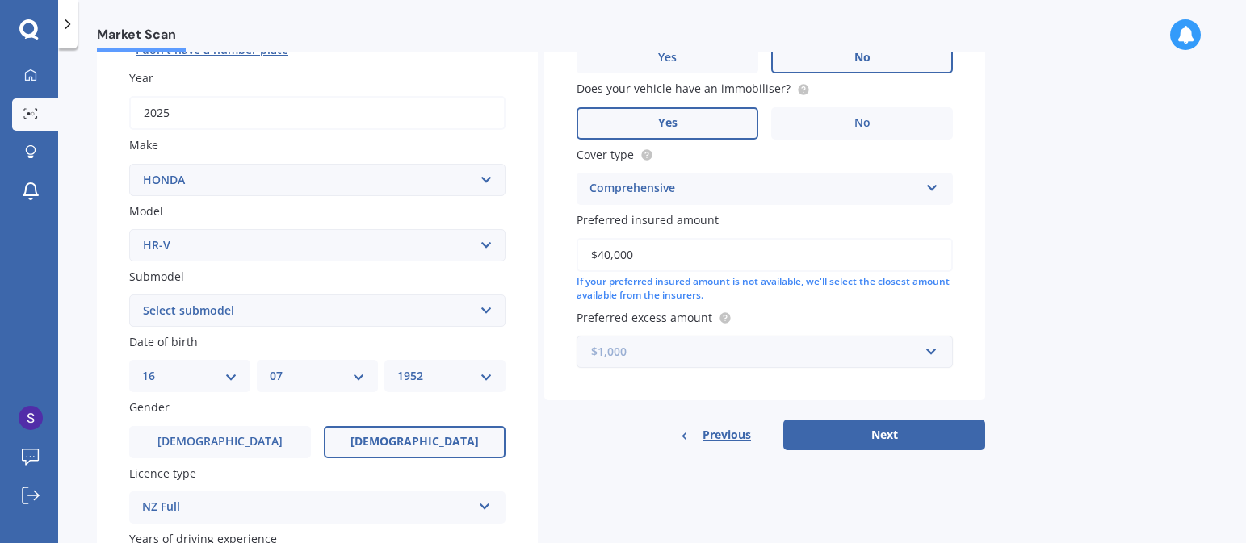
click at [927, 351] on input "text" at bounding box center [759, 352] width 362 height 31
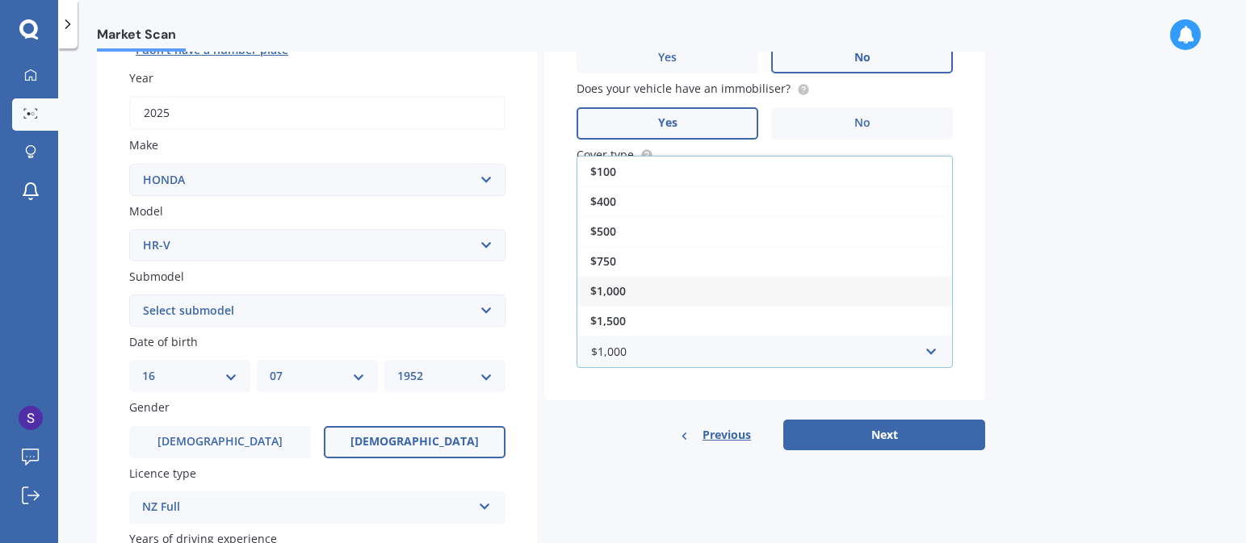
click at [598, 295] on span "$1,000" at bounding box center [608, 290] width 36 height 15
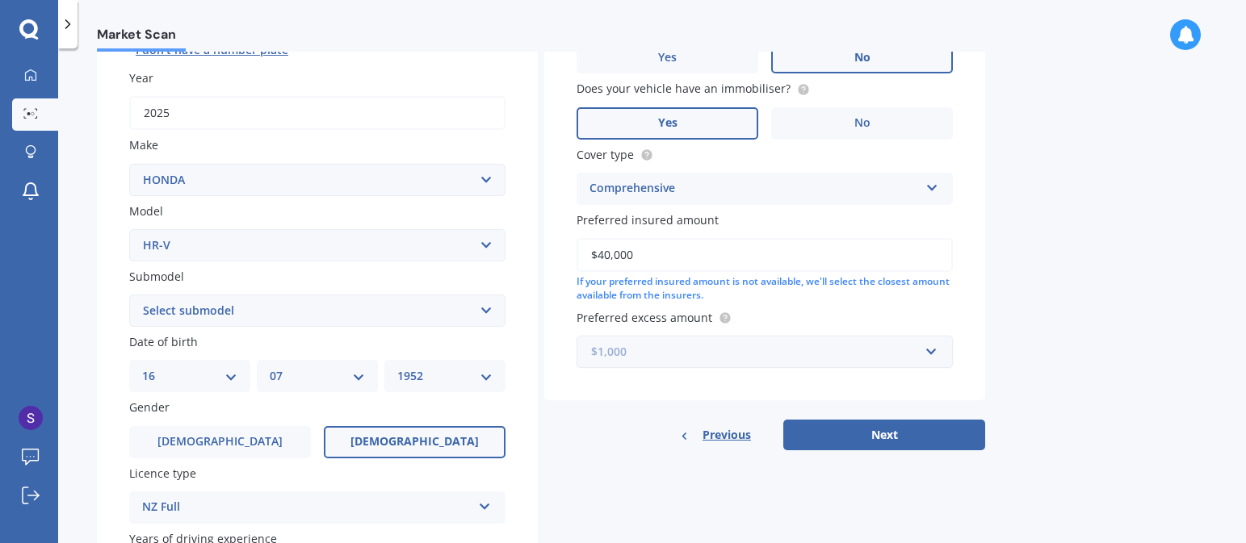
click at [603, 365] on input "text" at bounding box center [759, 352] width 362 height 31
type input "1000"
click at [610, 325] on b "1000" at bounding box center [610, 321] width 26 height 15
click at [881, 436] on button "Next" at bounding box center [884, 435] width 202 height 31
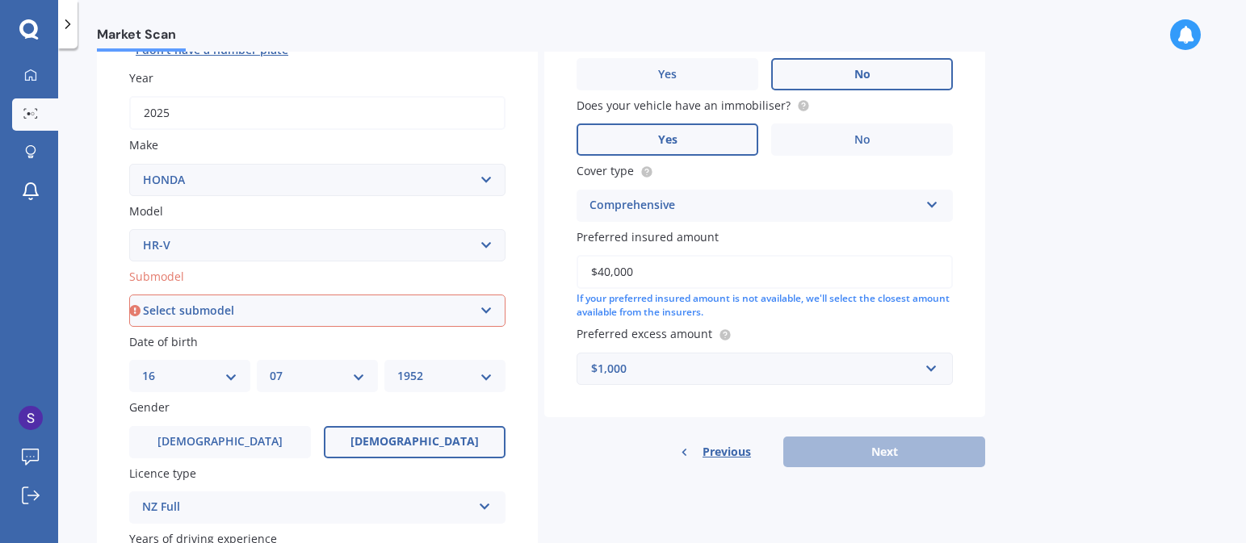
click at [486, 312] on select "Select submodel (All) L Mugen RS S Sport" at bounding box center [317, 311] width 376 height 32
select select "SPORT"
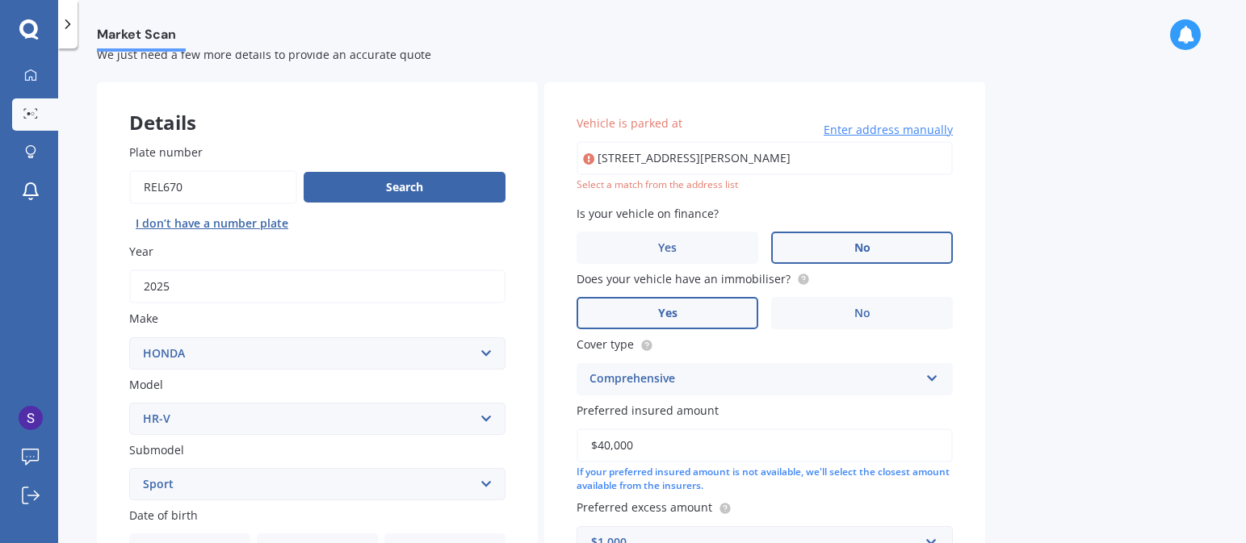
scroll to position [0, 0]
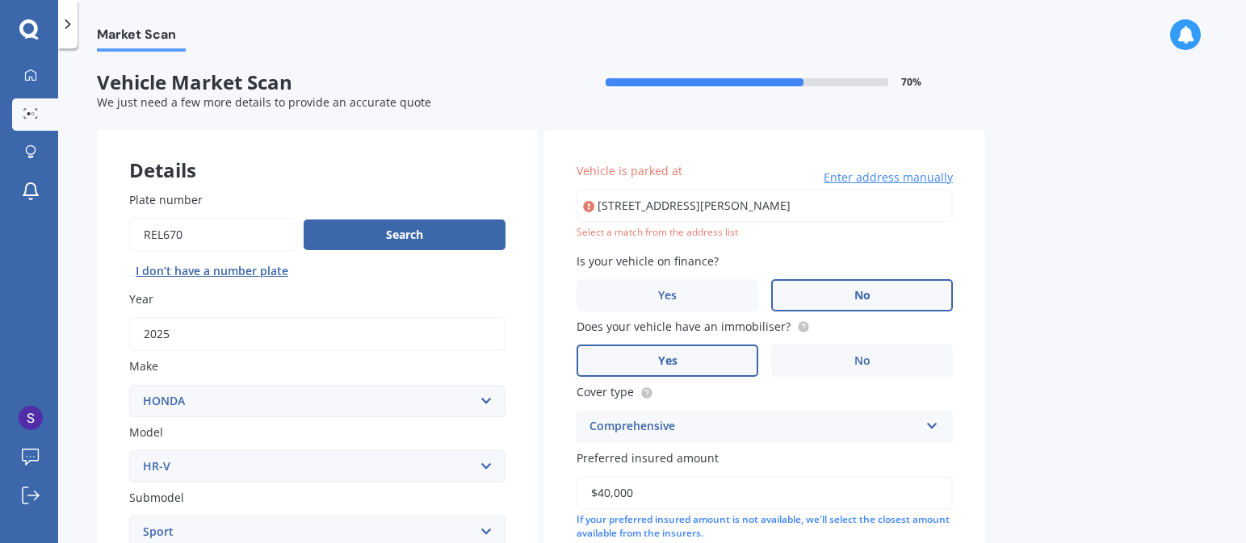
click at [777, 203] on input "[STREET_ADDRESS][PERSON_NAME]" at bounding box center [764, 206] width 376 height 34
click at [770, 203] on input "[STREET_ADDRESS][PERSON_NAME]" at bounding box center [764, 206] width 376 height 34
type input "[STREET_ADDRESS][PERSON_NAME]"
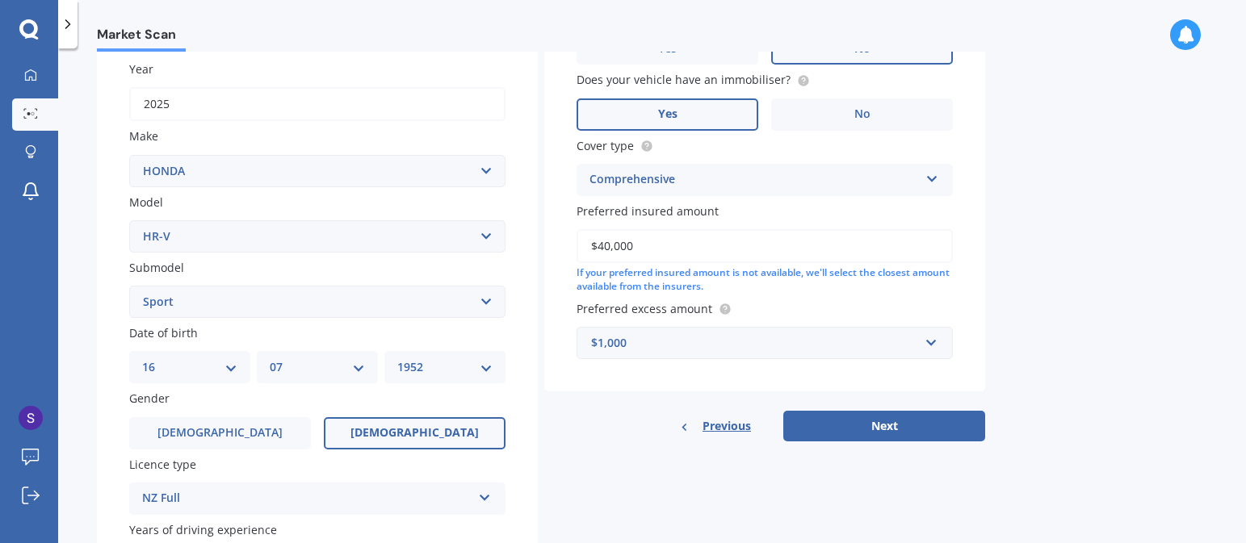
scroll to position [233, 0]
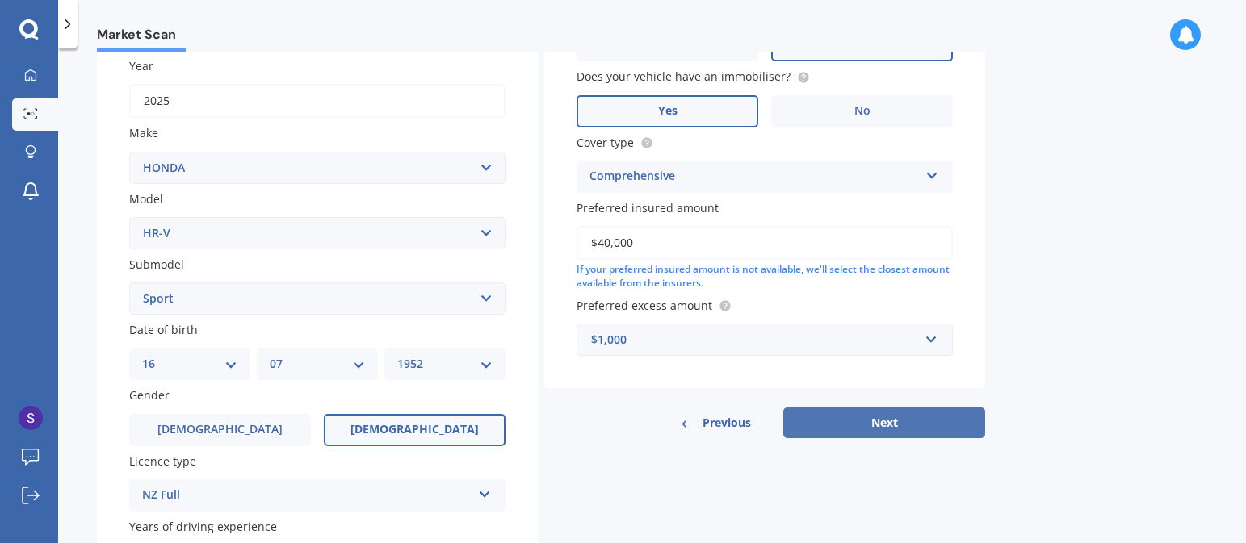
click at [885, 424] on button "Next" at bounding box center [884, 423] width 202 height 31
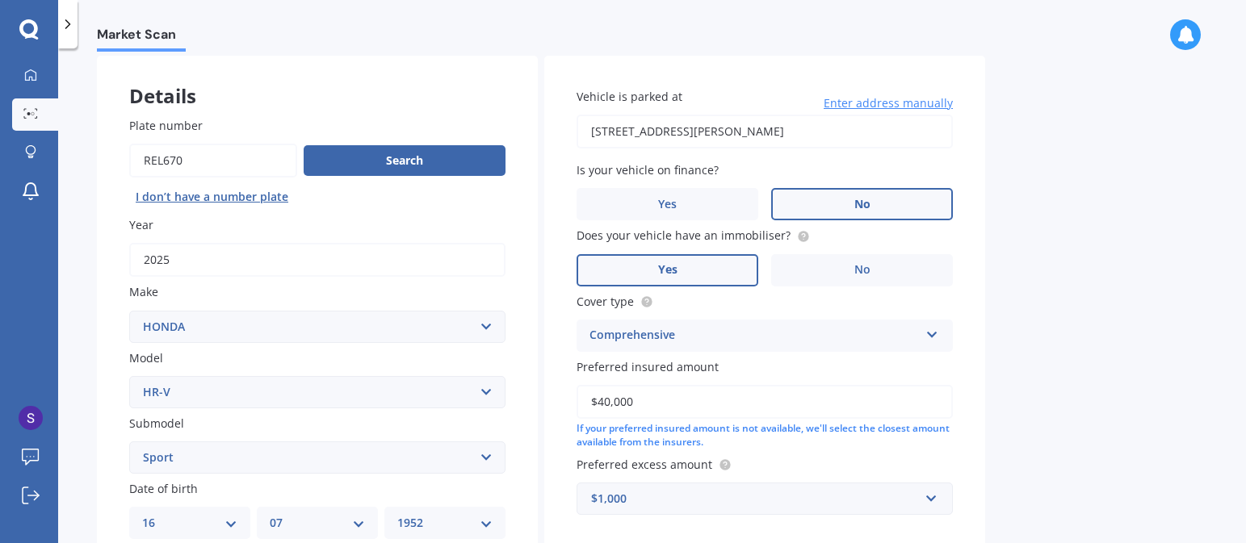
select select "16"
select select "07"
select select "1952"
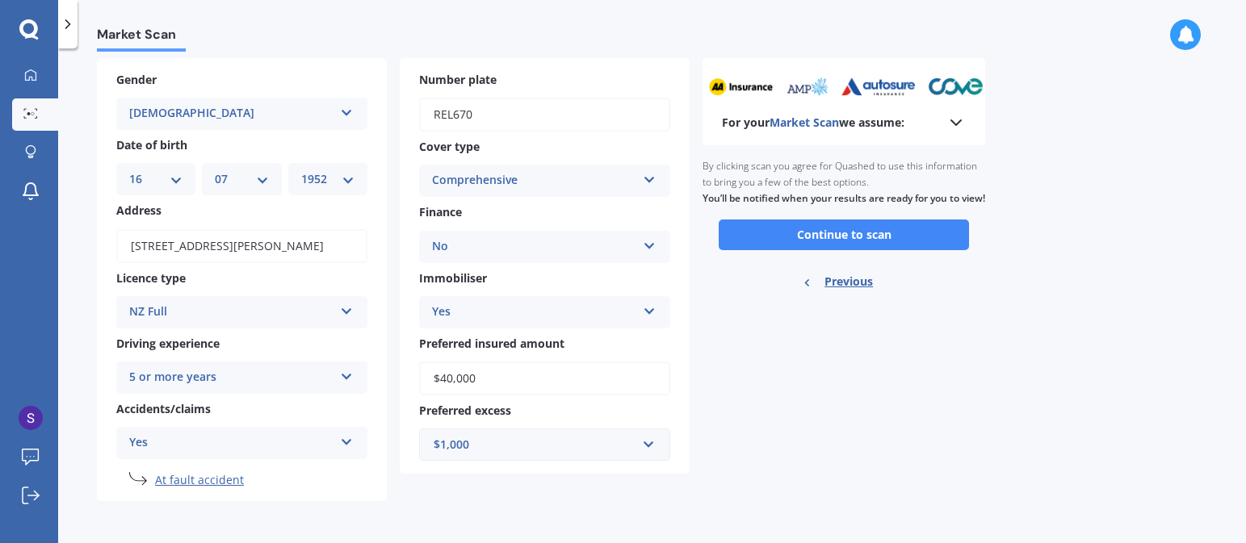
scroll to position [0, 0]
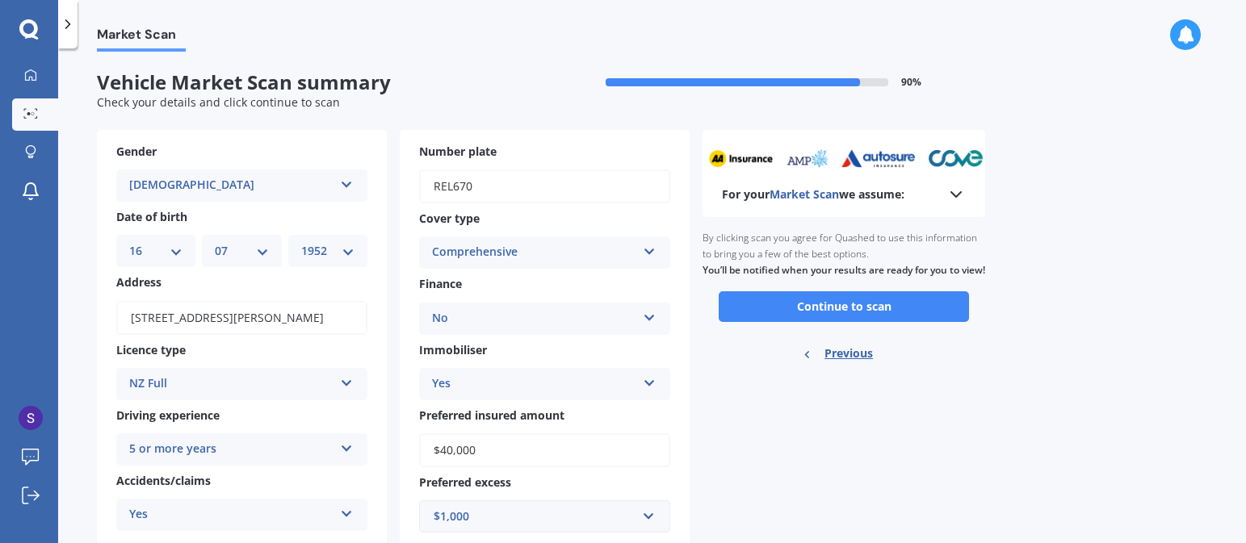
click at [835, 317] on button "Continue to scan" at bounding box center [843, 306] width 250 height 31
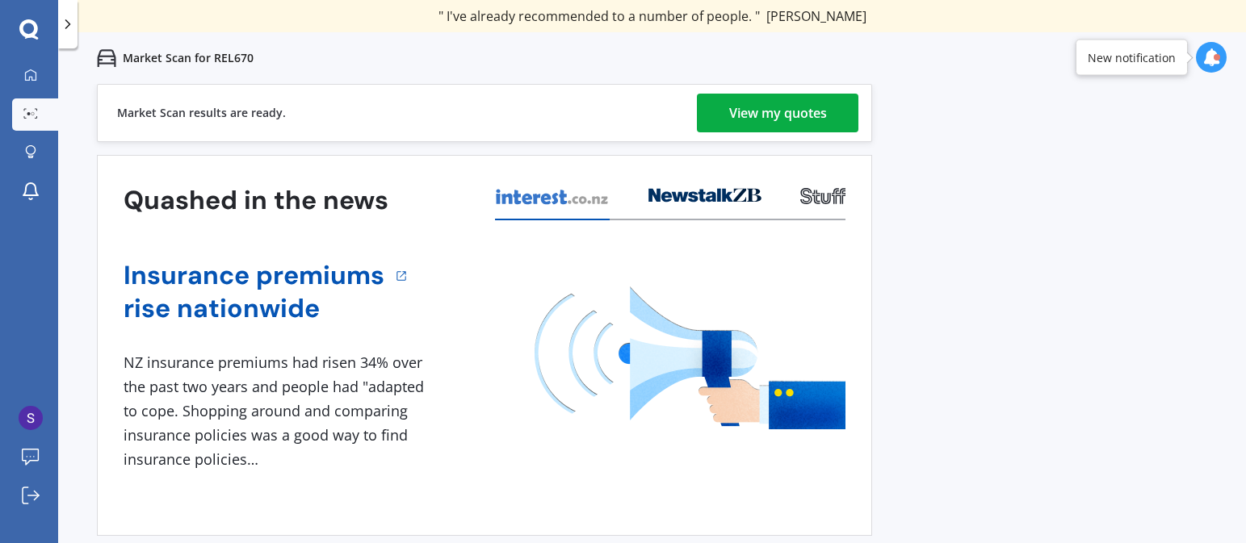
click at [773, 111] on div "View my quotes" at bounding box center [778, 113] width 98 height 39
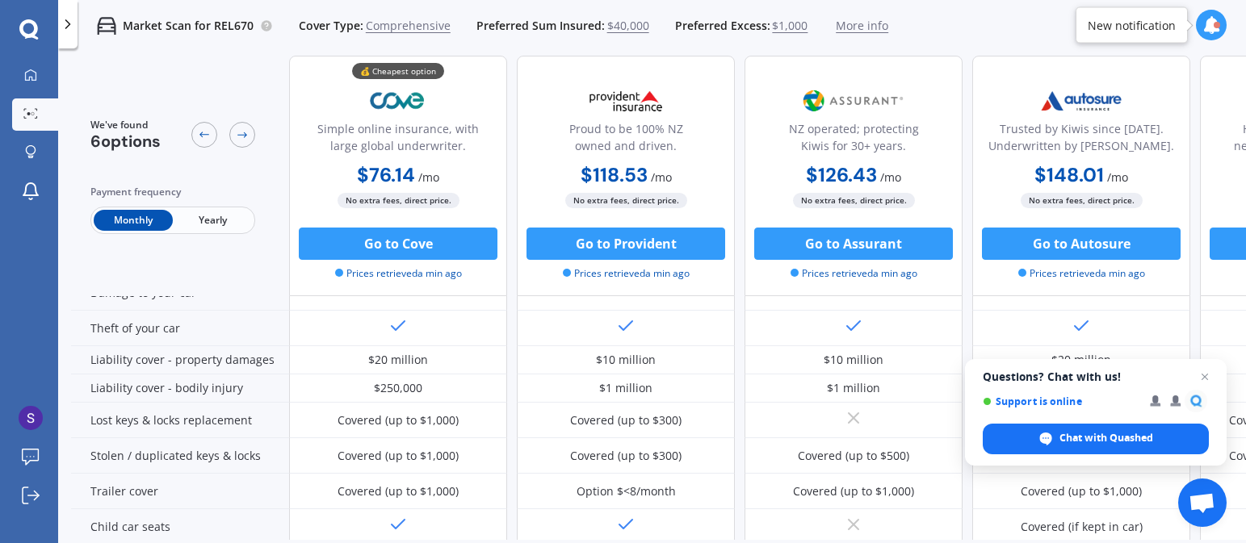
scroll to position [134, 0]
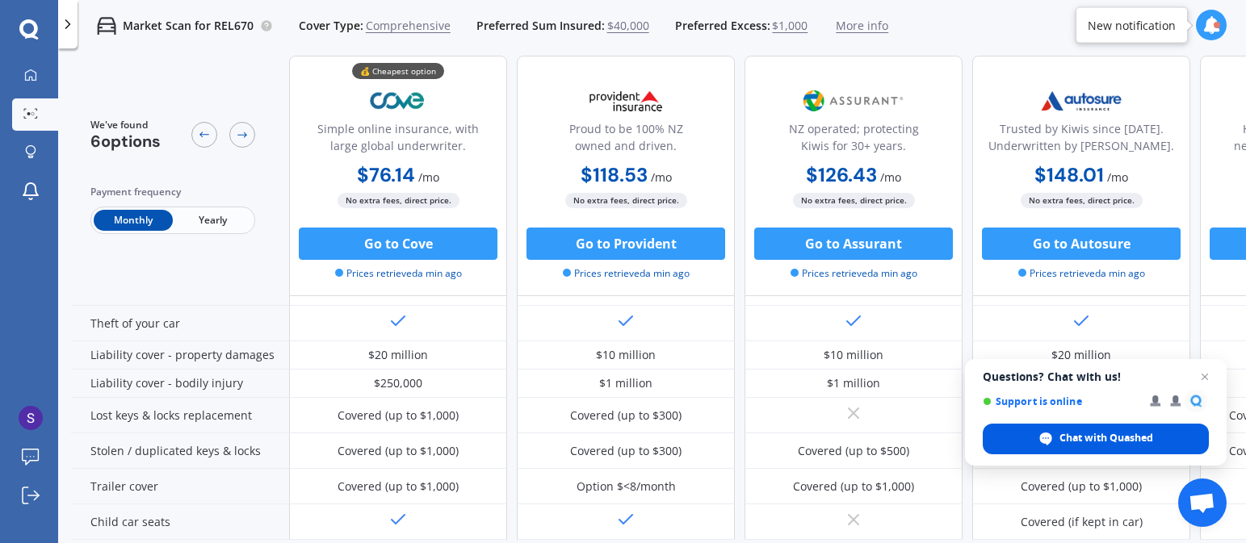
click at [1088, 439] on span "Chat with Quashed" at bounding box center [1106, 438] width 94 height 15
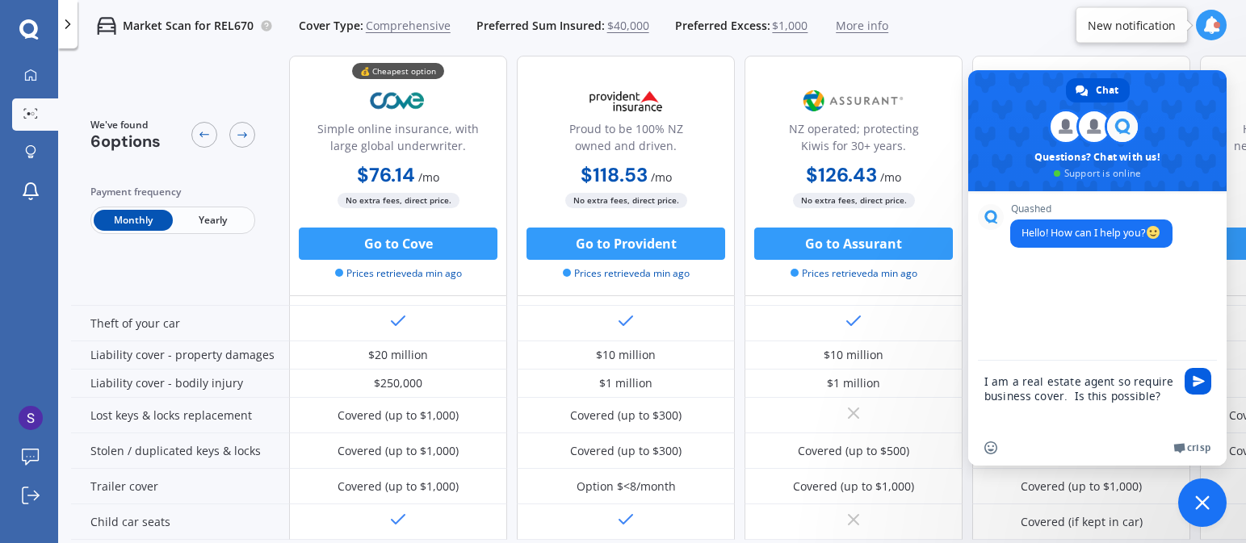
type textarea "I am a real estate agent so require business cover. Is this possible?"
click at [1196, 383] on span "Send" at bounding box center [1198, 381] width 12 height 12
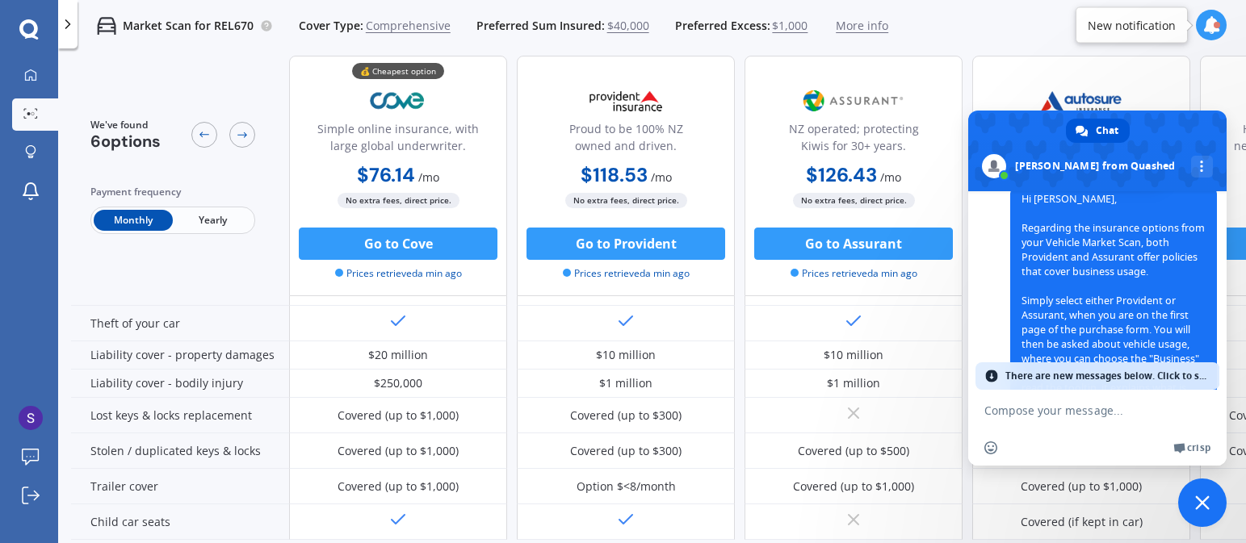
scroll to position [197, 0]
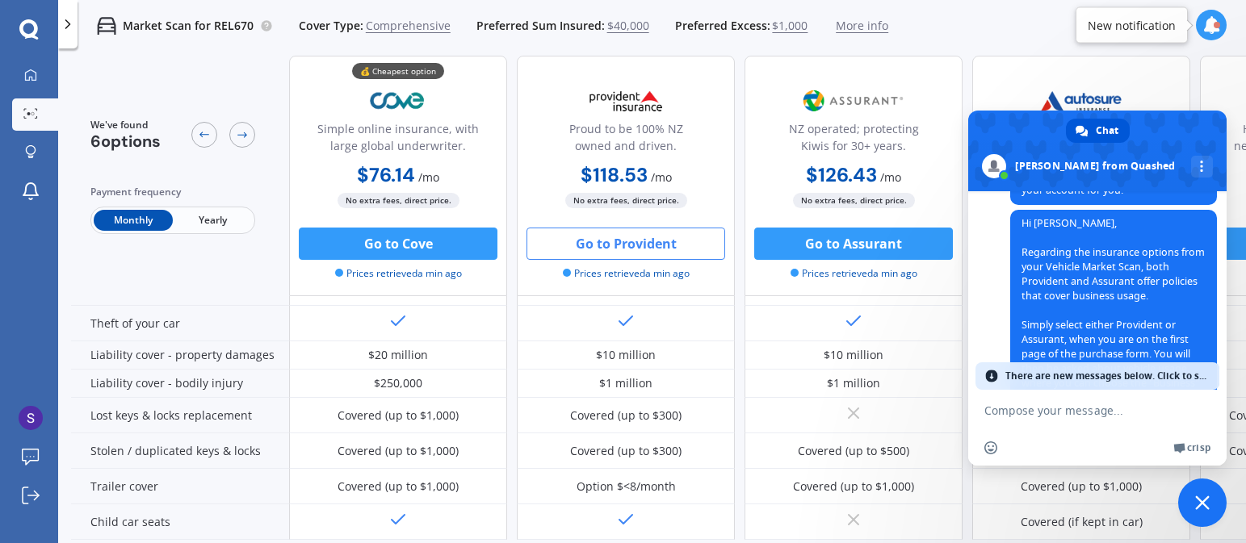
click at [610, 240] on button "Go to Provident" at bounding box center [625, 244] width 199 height 32
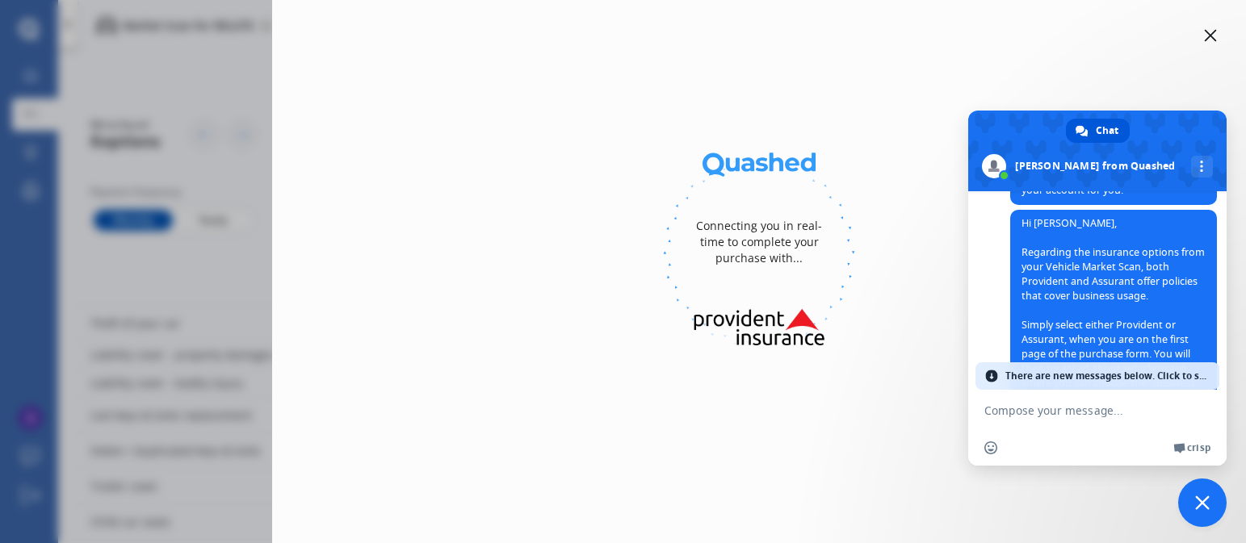
select select "full"
select select "[STREET_ADDRESS][PERSON_NAME]"
select select "HONDA"
select select "HR-V"
select select "NO"
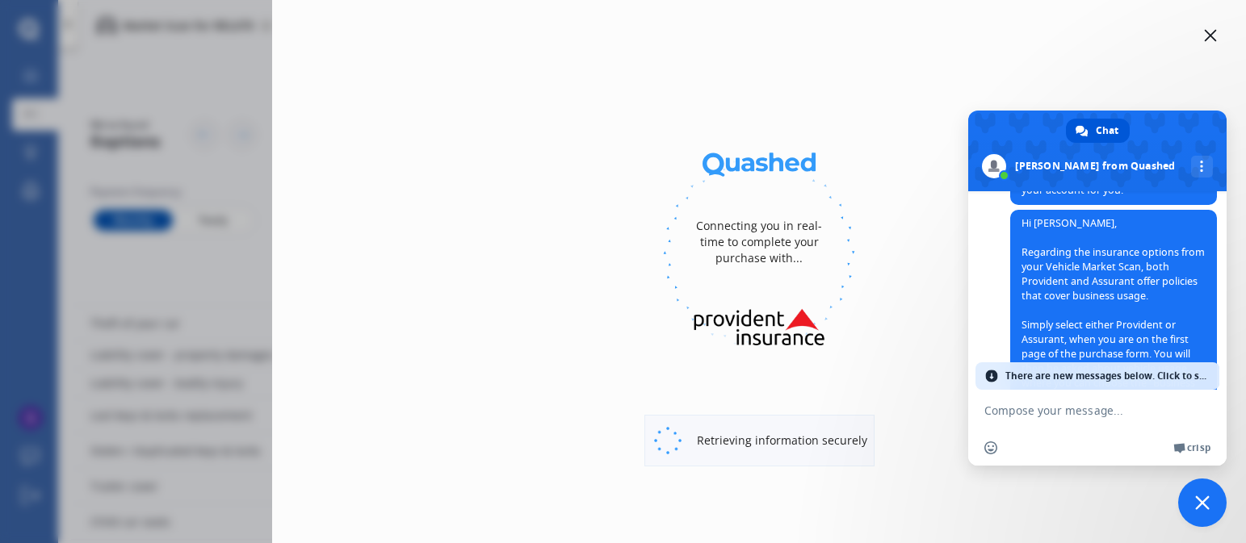
select select "Monthly"
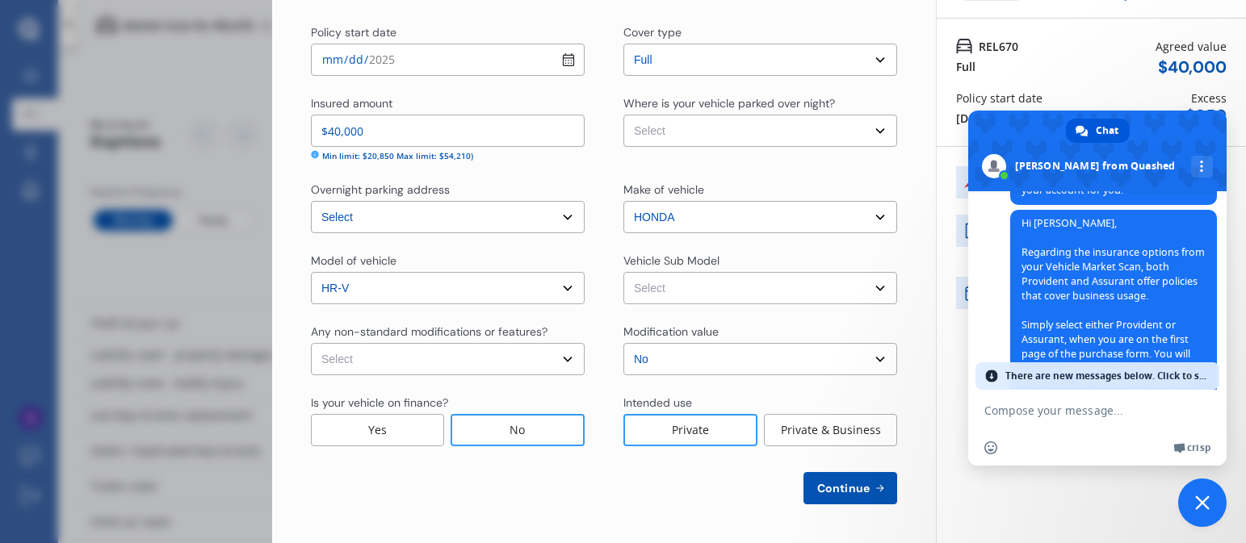
scroll to position [103, 0]
